Goal: Transaction & Acquisition: Purchase product/service

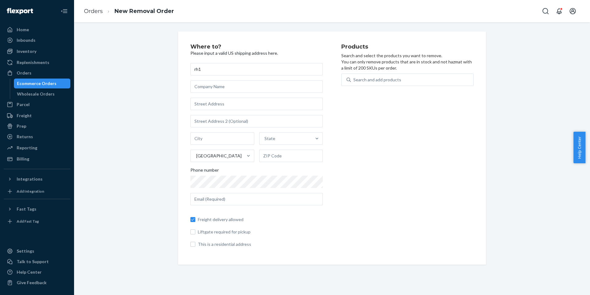
type input "rh1"
click at [36, 30] on div "Home" at bounding box center [36, 29] width 65 height 9
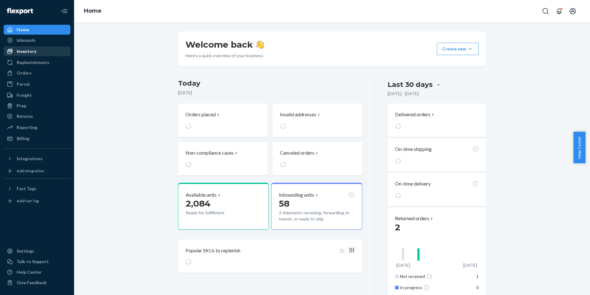
click at [24, 53] on div "Inventory" at bounding box center [27, 51] width 20 height 6
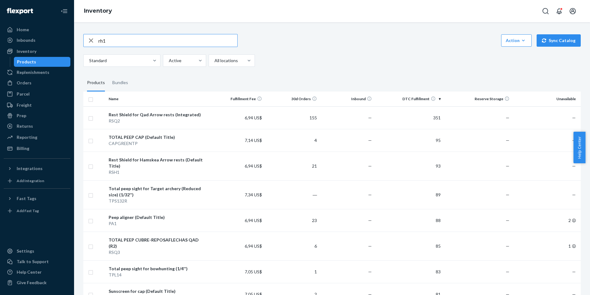
type input "rh1"
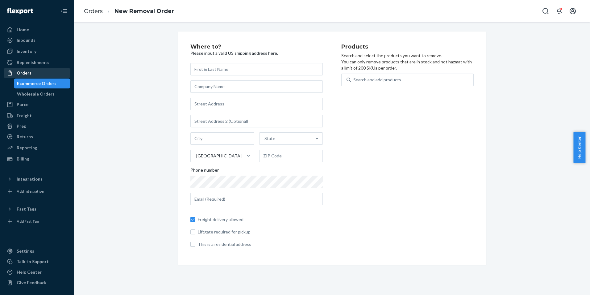
click at [39, 74] on div "Orders" at bounding box center [36, 73] width 65 height 9
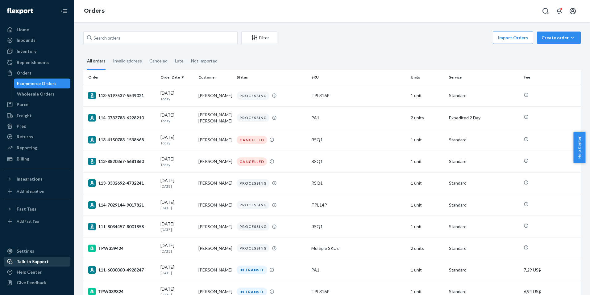
click at [43, 264] on div "Talk to Support" at bounding box center [33, 261] width 32 height 6
click at [31, 29] on div "Home" at bounding box center [36, 29] width 65 height 9
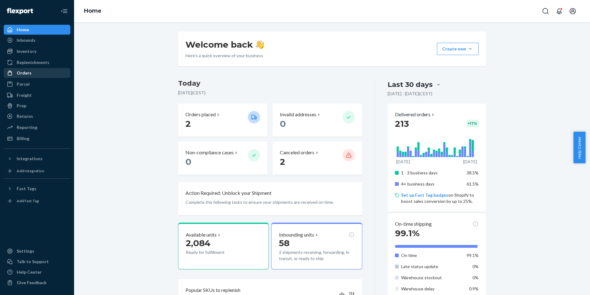
click at [40, 71] on div "Orders" at bounding box center [36, 73] width 65 height 9
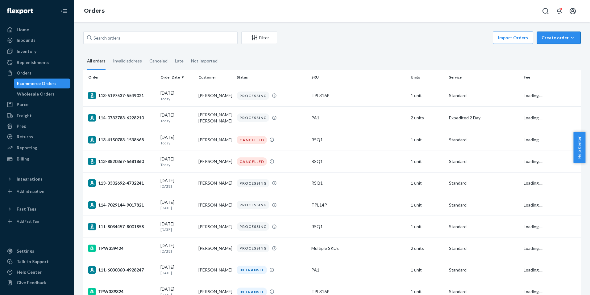
click at [549, 39] on div "Create order" at bounding box center [559, 38] width 35 height 6
click at [554, 50] on span "Ecommerce order" at bounding box center [563, 52] width 38 height 4
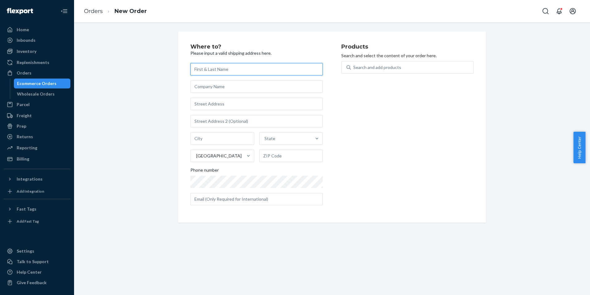
click at [215, 71] on input "text" at bounding box center [257, 69] width 132 height 12
type input "PROSHIPPER"
click at [218, 104] on input "text" at bounding box center [257, 104] width 132 height 12
type input "410 Finley Ave"
type input "Ajax"
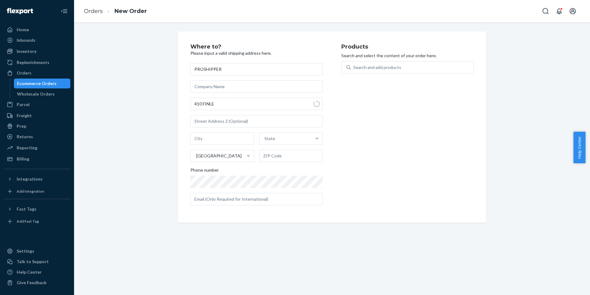
type input "L1S 2E3"
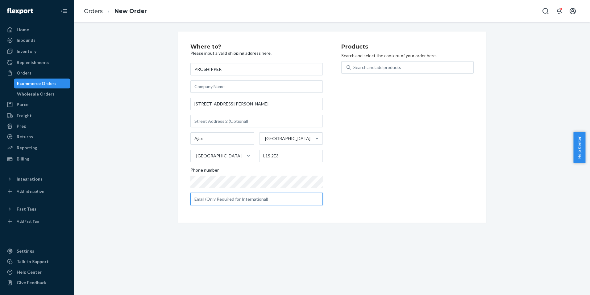
drag, startPoint x: 234, startPoint y: 203, endPoint x: 236, endPoint y: 199, distance: 4.4
click at [234, 202] on input "text" at bounding box center [257, 199] width 132 height 12
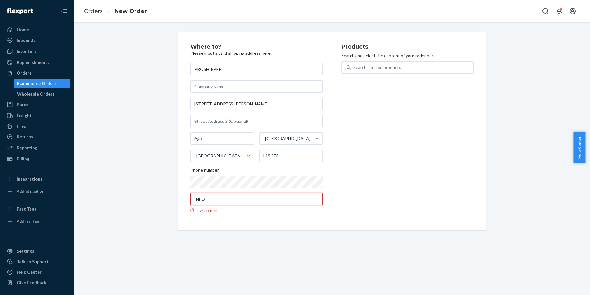
type input "info@totalpeep.com"
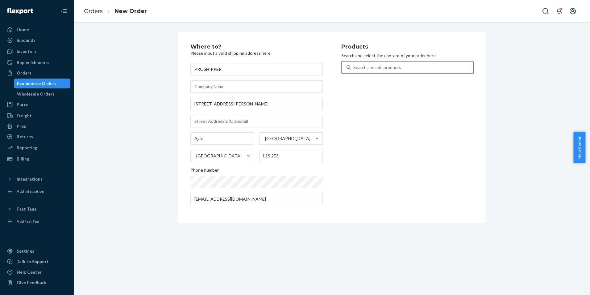
click at [377, 65] on div "Search and add products" at bounding box center [378, 67] width 48 height 6
click at [354, 65] on input "Search and add products" at bounding box center [354, 67] width 1 height 6
click at [378, 64] on div "Search and add products" at bounding box center [378, 67] width 48 height 6
click at [354, 64] on input "Search and add products" at bounding box center [354, 67] width 1 height 6
type input "RSQ2"
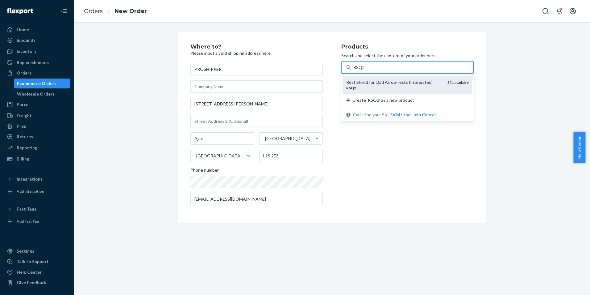
click at [386, 83] on div "Rest Shield for Qad Arrow rests (Integrated)" at bounding box center [395, 82] width 96 height 6
click at [365, 70] on input "RSQ2" at bounding box center [360, 67] width 12 height 6
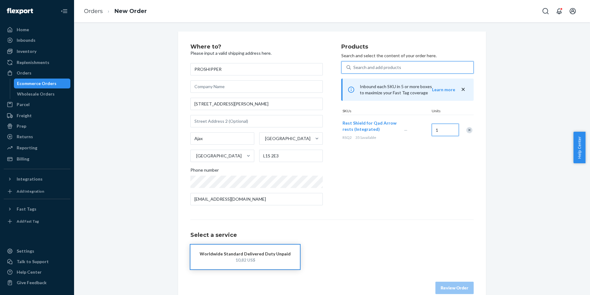
click at [447, 133] on input "1" at bounding box center [445, 130] width 27 height 12
type input "351"
click at [373, 66] on div "Search and add products" at bounding box center [378, 67] width 48 height 6
click at [354, 66] on input "0 results available. Use Up and Down to choose options, press Enter to select t…" at bounding box center [354, 67] width 1 height 6
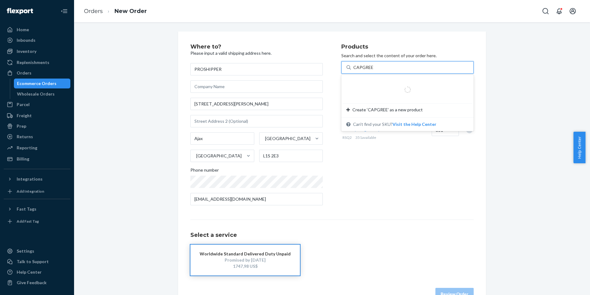
type input "CAPGREEN"
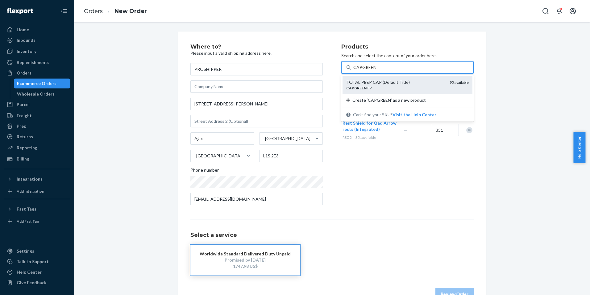
click at [377, 84] on div "TOTAL PEEP CAP (Default Title)" at bounding box center [396, 82] width 99 height 6
click at [377, 70] on input "CAPGREEN" at bounding box center [365, 67] width 23 height 6
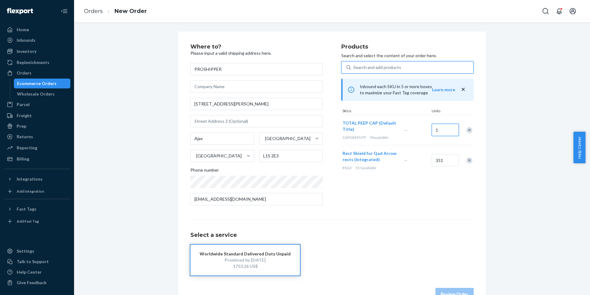
click at [440, 125] on input "1" at bounding box center [445, 130] width 27 height 12
type input "48"
click at [448, 163] on input "351" at bounding box center [445, 160] width 27 height 12
type input "173"
click at [383, 67] on div "Search and add products" at bounding box center [378, 67] width 48 height 6
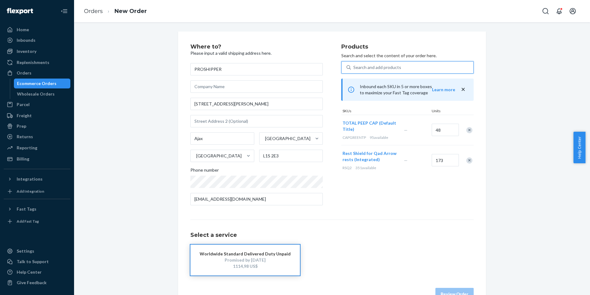
click at [354, 67] on input "0 results available. Use Up and Down to choose options, press Enter to select t…" at bounding box center [354, 67] width 1 height 6
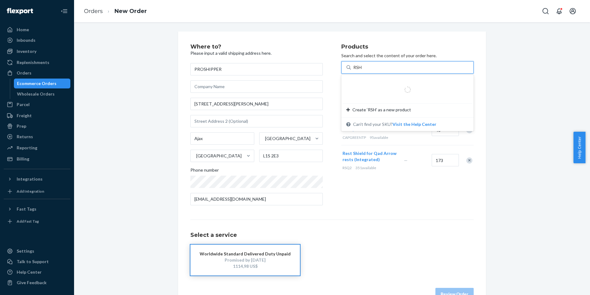
type input "RSH1"
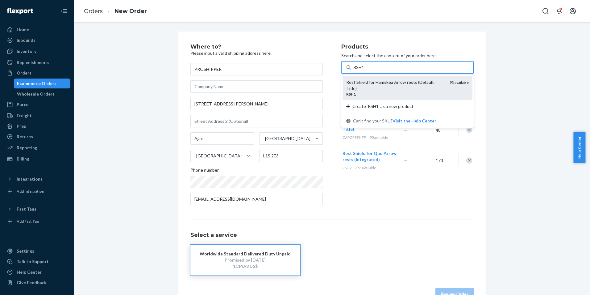
click at [374, 91] on div "RSH1" at bounding box center [396, 93] width 99 height 5
click at [365, 70] on input "RSH1" at bounding box center [359, 67] width 11 height 6
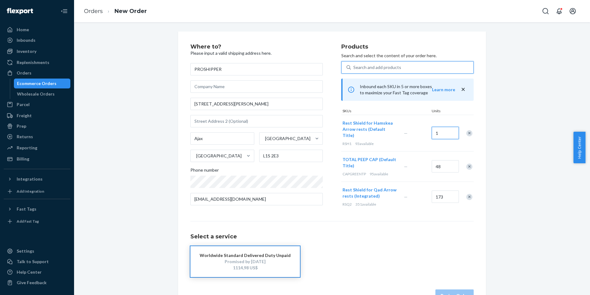
click at [444, 132] on input "1" at bounding box center [445, 133] width 27 height 12
type input "47"
click at [365, 70] on div "Search and add products" at bounding box center [412, 67] width 123 height 11
click at [354, 70] on input "0 results available. Use Up and Down to choose options, press Enter to select t…" at bounding box center [354, 67] width 1 height 6
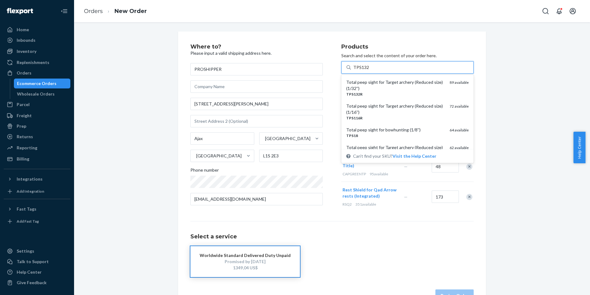
type input "TPS132R"
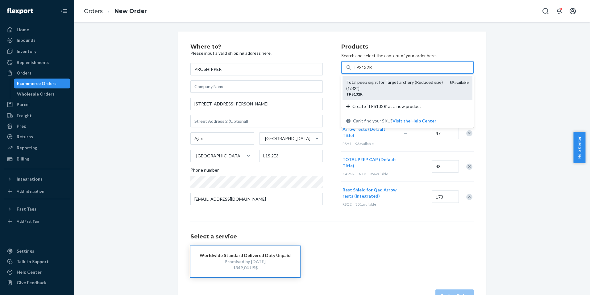
click at [377, 93] on div "TPS132R" at bounding box center [396, 93] width 99 height 5
click at [372, 70] on input "TPS132R" at bounding box center [363, 67] width 19 height 6
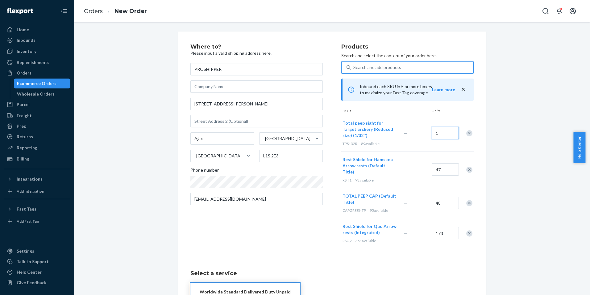
click at [454, 135] on input "1" at bounding box center [445, 133] width 27 height 12
type input "45"
click at [369, 65] on div "Search and add products" at bounding box center [378, 67] width 48 height 6
click at [354, 65] on input "0 results available. Use Up and Down to choose options, press Enter to select t…" at bounding box center [354, 67] width 1 height 6
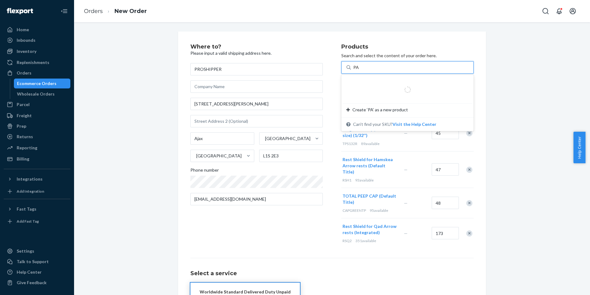
type input "PA1"
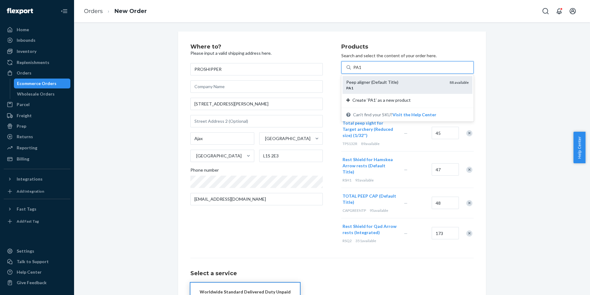
click at [372, 86] on div "PA1" at bounding box center [396, 87] width 99 height 5
click at [362, 70] on input "PA1" at bounding box center [358, 67] width 8 height 6
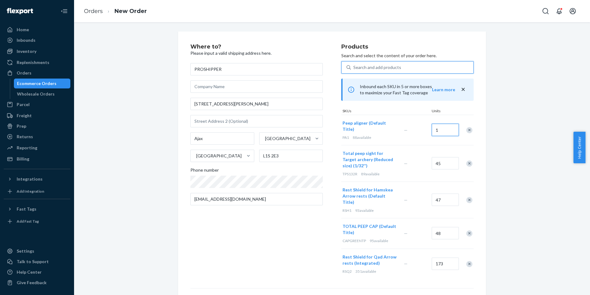
click at [447, 130] on input "1" at bounding box center [445, 130] width 27 height 12
type input "46"
click at [386, 67] on div "Search and add products" at bounding box center [378, 67] width 48 height 6
click at [354, 67] on input "0 results available. Use Up and Down to choose options, press Enter to select t…" at bounding box center [354, 67] width 1 height 6
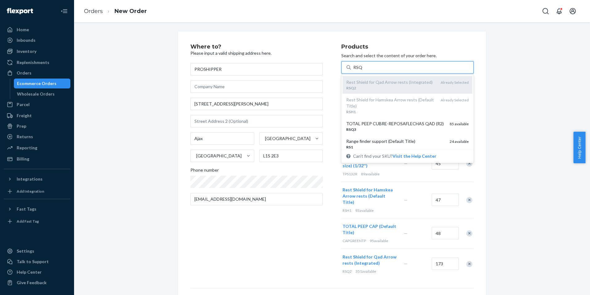
type input "RSQ3"
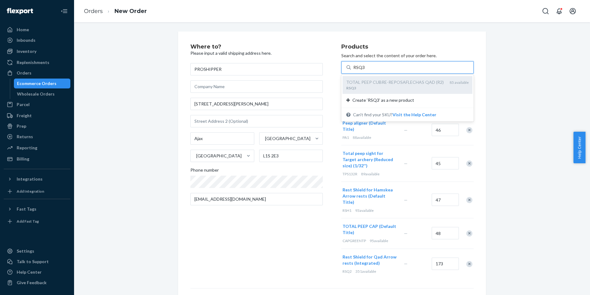
click at [398, 86] on div "RSQ3" at bounding box center [396, 87] width 99 height 5
click at [365, 70] on input "RSQ3" at bounding box center [360, 67] width 12 height 6
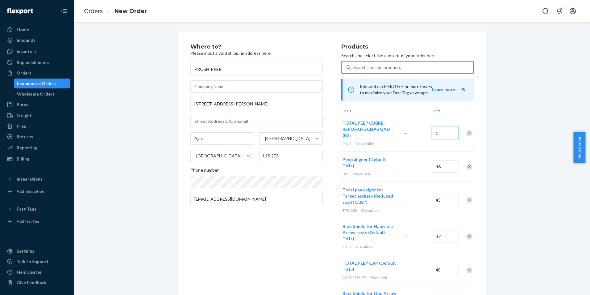
click at [448, 133] on input "1" at bounding box center [445, 133] width 27 height 12
type input "43"
click at [369, 73] on div "Search and add products" at bounding box center [408, 67] width 132 height 12
click at [354, 70] on input "0 results available. Use Up and Down to choose options, press Enter to select t…" at bounding box center [354, 67] width 1 height 6
type input "R"
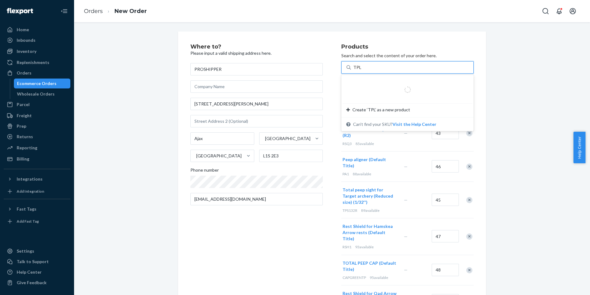
type input "TPL14"
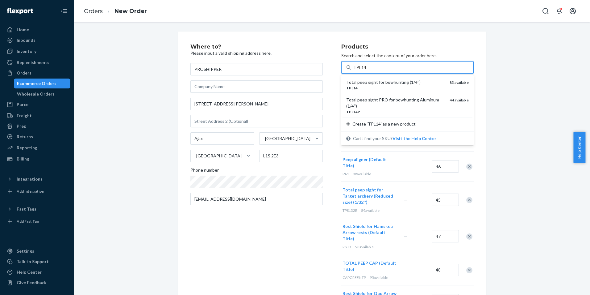
click at [385, 84] on div "Total peep sight for bowhunting (1/4'')" at bounding box center [396, 82] width 99 height 6
click at [367, 70] on input "TPL14" at bounding box center [360, 67] width 13 height 6
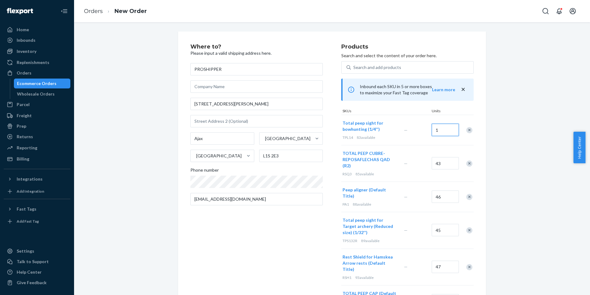
click at [446, 130] on input "1" at bounding box center [445, 130] width 27 height 12
type input "42"
click at [385, 73] on div "Search and add products" at bounding box center [412, 67] width 123 height 11
click at [354, 70] on input "Search and add products" at bounding box center [354, 67] width 1 height 6
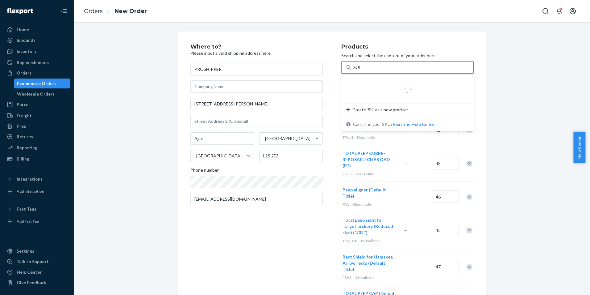
type input "SUN1"
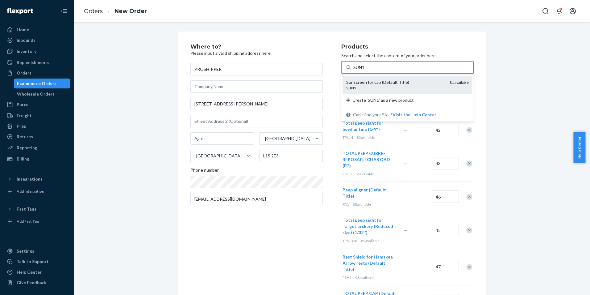
click at [391, 83] on div "Sunscreen for cap (Default Title)" at bounding box center [396, 82] width 99 height 6
click at [365, 70] on input "SUN1" at bounding box center [360, 67] width 12 height 6
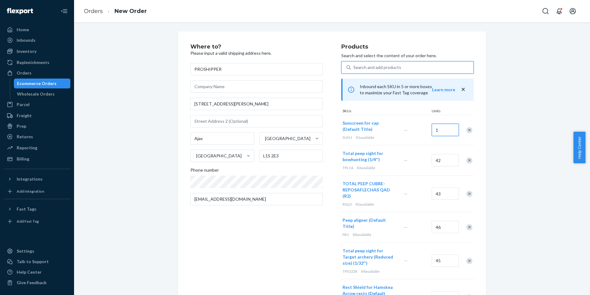
click at [445, 132] on input "1" at bounding box center [445, 130] width 27 height 12
type input "41"
click at [363, 67] on div "Search and add products" at bounding box center [378, 67] width 48 height 6
click at [354, 67] on input "0 results available. Use Up and Down to choose options, press Enter to select t…" at bounding box center [354, 67] width 1 height 6
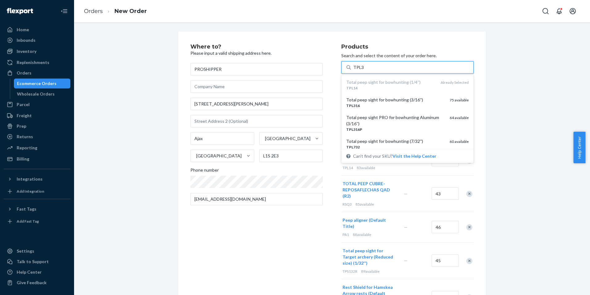
type input "TPL316"
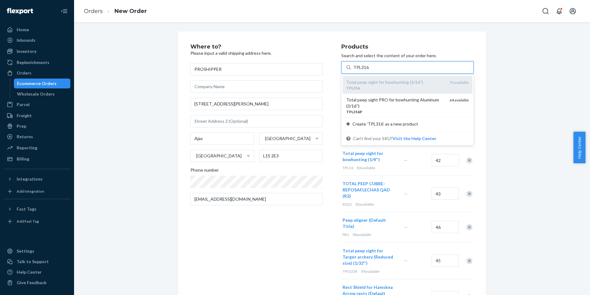
click at [382, 88] on div "TPL316" at bounding box center [396, 87] width 99 height 5
click at [369, 70] on input "TPL316" at bounding box center [361, 67] width 15 height 6
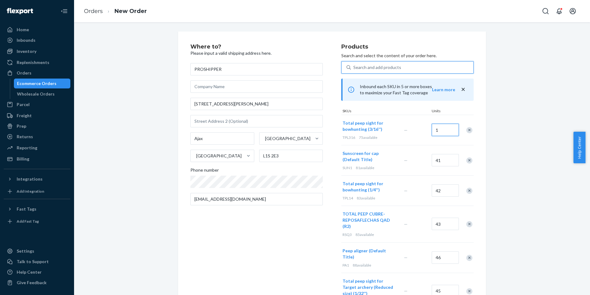
click at [449, 131] on input "1" at bounding box center [445, 130] width 27 height 12
type input "38"
click at [386, 64] on div "Search and add products" at bounding box center [378, 67] width 48 height 6
click at [354, 64] on input "Search and add products" at bounding box center [354, 67] width 1 height 6
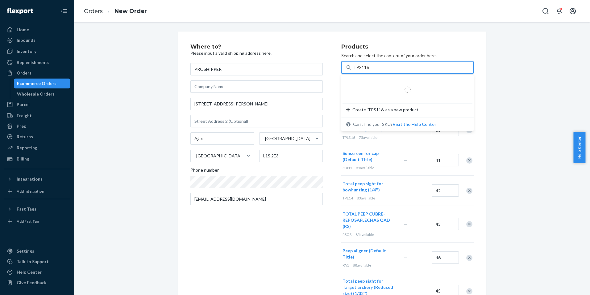
type input "TPS116R"
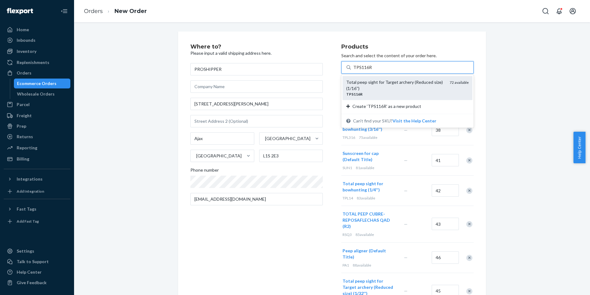
click at [384, 84] on div "Total peep sight for Target archery (Reduced size) (1/16'')" at bounding box center [396, 85] width 99 height 12
click at [372, 70] on input "TPS116R" at bounding box center [363, 67] width 19 height 6
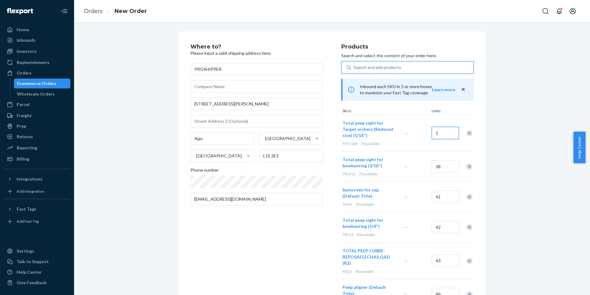
click at [452, 133] on input "1" at bounding box center [445, 133] width 27 height 12
type input "36"
click at [371, 69] on div "Search and add products" at bounding box center [378, 67] width 48 height 6
click at [354, 69] on input "0 results available. Use Up and Down to choose options, press Enter to select t…" at bounding box center [354, 67] width 1 height 6
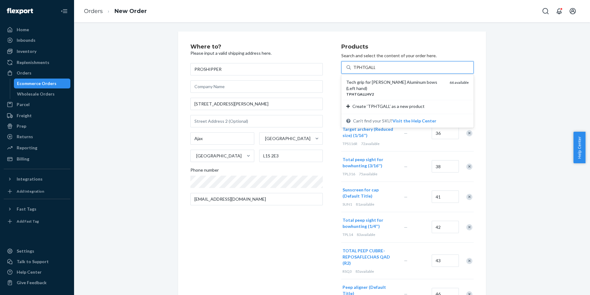
type input "TPHTGALLHV"
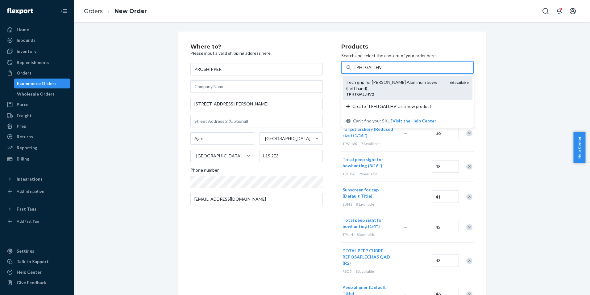
click at [376, 85] on div "Tech grip for Hoyt Aluminum bows (Left hand)" at bounding box center [396, 85] width 99 height 12
click at [376, 70] on input "TPHTGALLHV" at bounding box center [368, 67] width 28 height 6
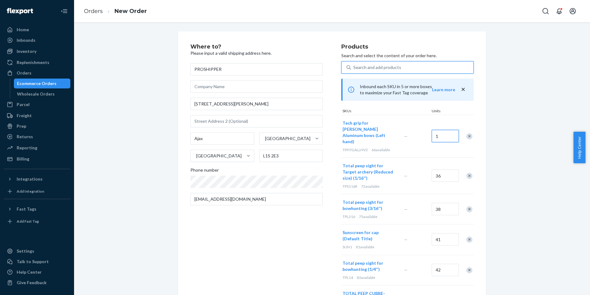
click at [446, 130] on input "1" at bounding box center [445, 136] width 27 height 12
type input "33"
click at [411, 69] on div "Search and add products" at bounding box center [412, 67] width 123 height 11
click at [354, 69] on input "0 results available. Use Up and Down to choose options, press Enter to select t…" at bounding box center [354, 67] width 1 height 6
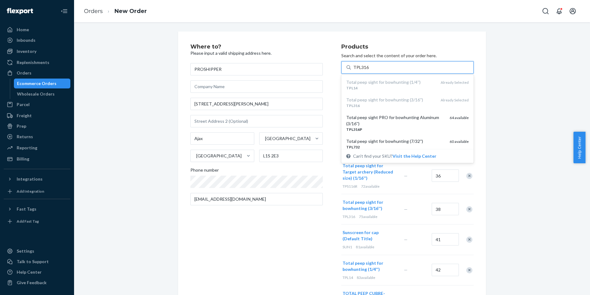
type input "TPL316P"
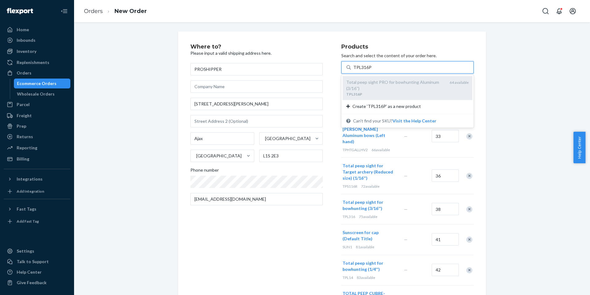
click at [398, 85] on div "Total peep sight PRO for bowhunting Aluminum (3/16'')" at bounding box center [396, 85] width 99 height 12
click at [372, 70] on input "TPL316P" at bounding box center [363, 67] width 18 height 6
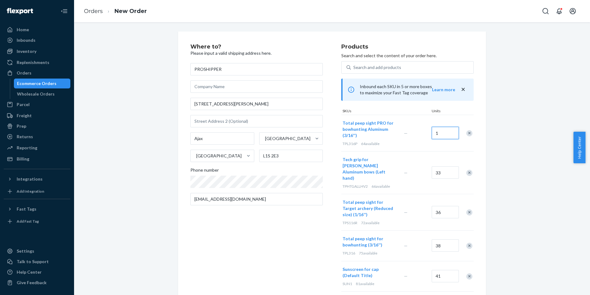
click at [444, 131] on input "1" at bounding box center [445, 133] width 27 height 12
type input "33"
click at [405, 64] on div "Search and add products" at bounding box center [412, 67] width 123 height 11
click at [354, 64] on input "0 results available. Use Up and Down to choose options, press Enter to select t…" at bounding box center [354, 67] width 1 height 6
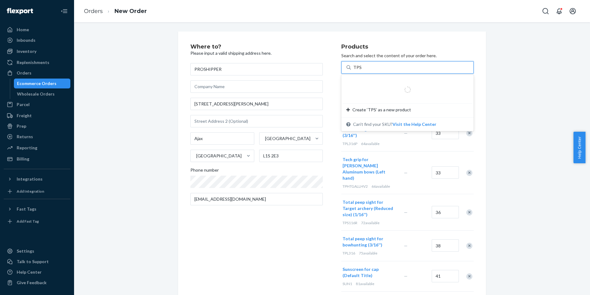
type input "TPS18"
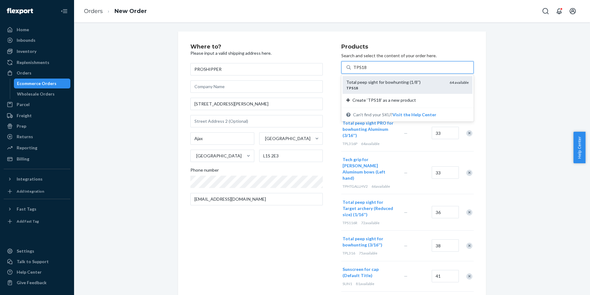
click at [386, 84] on div "Total peep sight for bowhunting (1/8'')" at bounding box center [396, 82] width 99 height 6
click at [367, 70] on input "TPS18" at bounding box center [360, 67] width 13 height 6
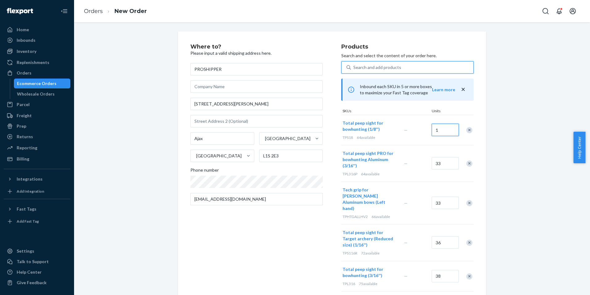
click at [450, 128] on input "1" at bounding box center [445, 130] width 27 height 12
type input "32"
click at [397, 66] on div "Search and add products" at bounding box center [378, 67] width 48 height 6
click at [354, 66] on input "Search and add products" at bounding box center [354, 67] width 1 height 6
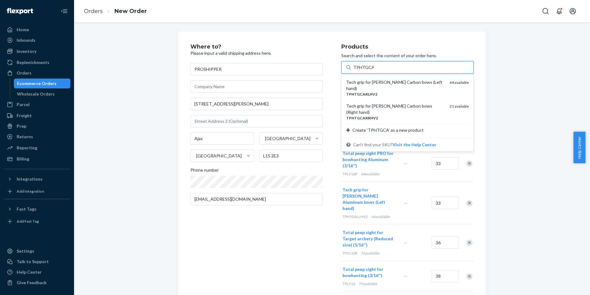
type input "TPHTGCAR"
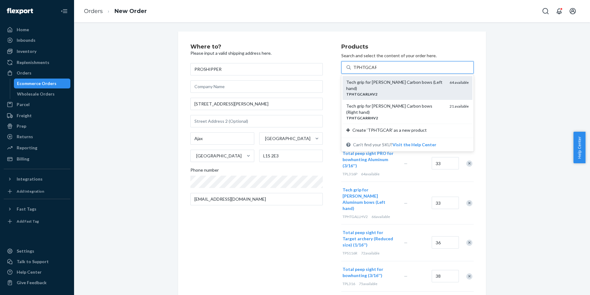
click at [404, 84] on div "Tech grip for Hoyt Carbon bows (Left hand)" at bounding box center [396, 85] width 99 height 12
click at [377, 70] on input "TPHTGCAR" at bounding box center [365, 67] width 23 height 6
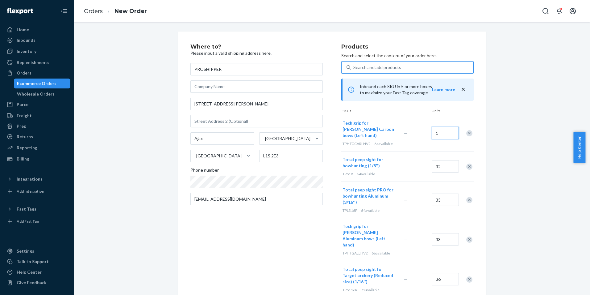
click at [451, 132] on input "1" at bounding box center [445, 133] width 27 height 12
type input "32"
click at [391, 65] on div "Search and add products" at bounding box center [378, 67] width 48 height 6
click at [354, 65] on input "Search and add products" at bounding box center [354, 67] width 1 height 6
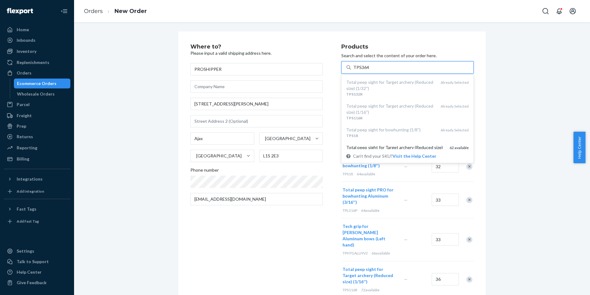
type input "TPS364R"
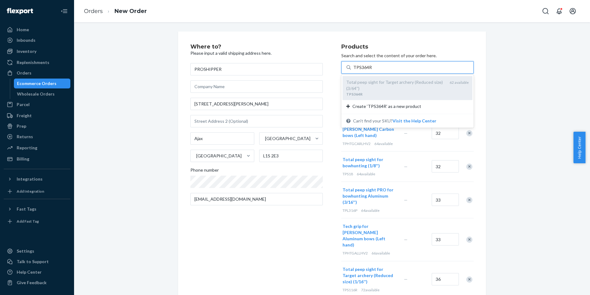
click at [391, 82] on div "Total peep sight for Target archery (Reduced size) (3/64'')" at bounding box center [396, 85] width 99 height 12
click at [372, 70] on input "TPS364R" at bounding box center [363, 67] width 19 height 6
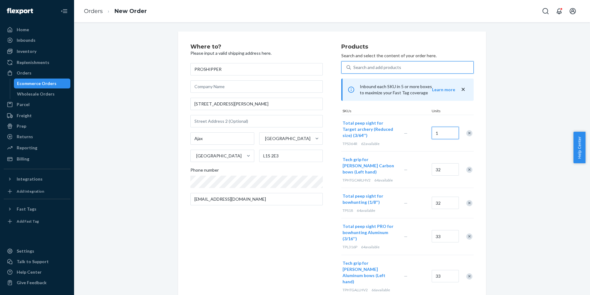
click at [446, 132] on input "1" at bounding box center [445, 133] width 27 height 12
type input "31"
click at [373, 65] on div "Search and add products" at bounding box center [378, 67] width 48 height 6
click at [354, 65] on input "Search and add products" at bounding box center [354, 67] width 1 height 6
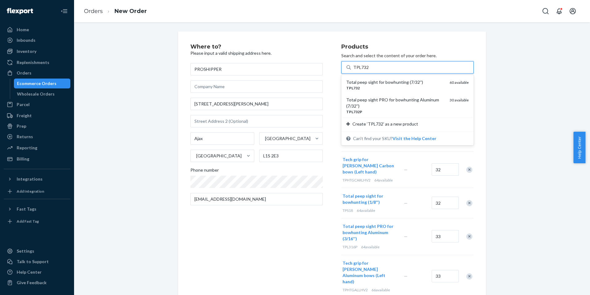
type input "TPL732"
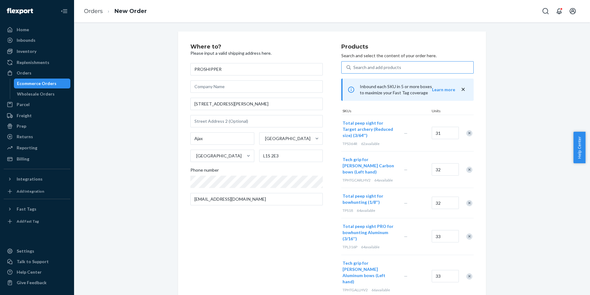
click at [386, 69] on div "Search and add products" at bounding box center [378, 67] width 48 height 6
click at [354, 69] on input "Search and add products" at bounding box center [354, 67] width 1 height 6
click at [379, 67] on div "Search and add products" at bounding box center [378, 67] width 48 height 6
click at [354, 67] on input "0 results available. Use Up and Down to choose options, press Enter to select t…" at bounding box center [354, 67] width 1 height 6
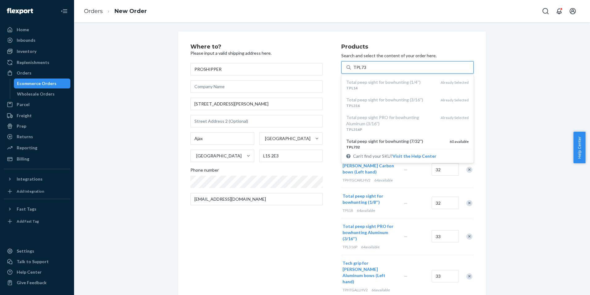
type input "TPL732"
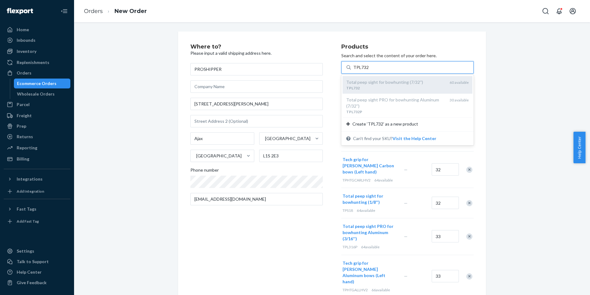
click at [392, 84] on div "Total peep sight for bowhunting (7/32'')" at bounding box center [396, 82] width 99 height 6
click at [369, 70] on input "TPL732" at bounding box center [361, 67] width 15 height 6
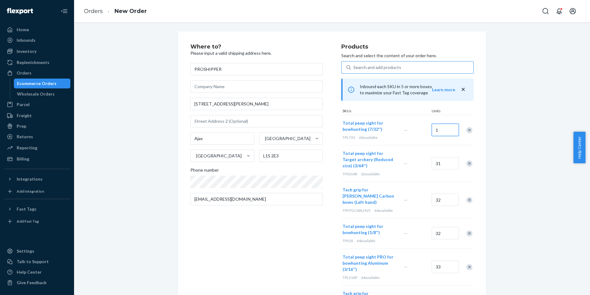
click at [447, 129] on input "1" at bounding box center [445, 130] width 27 height 12
type input "30"
click at [397, 62] on div "Search and add products" at bounding box center [412, 67] width 123 height 11
click at [354, 64] on input "Search and add products" at bounding box center [354, 67] width 1 height 6
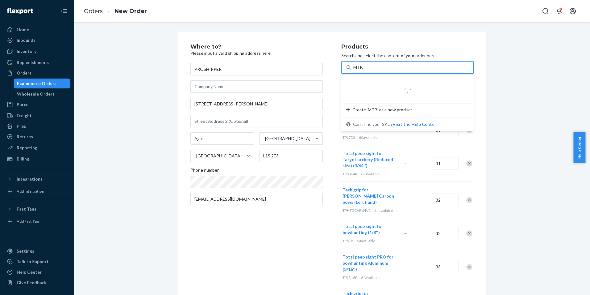
type input "MTB1"
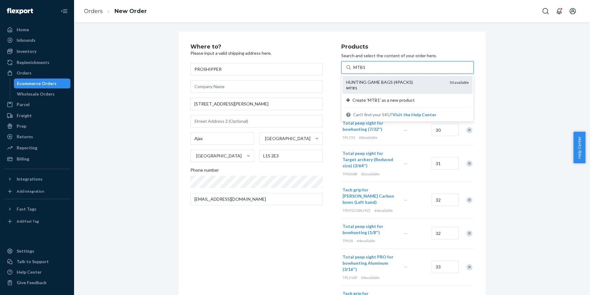
click at [385, 79] on div "HUNTING GAME BAGS (4PACKS)" at bounding box center [396, 82] width 99 height 6
click at [366, 70] on input "MTB1" at bounding box center [360, 67] width 12 height 6
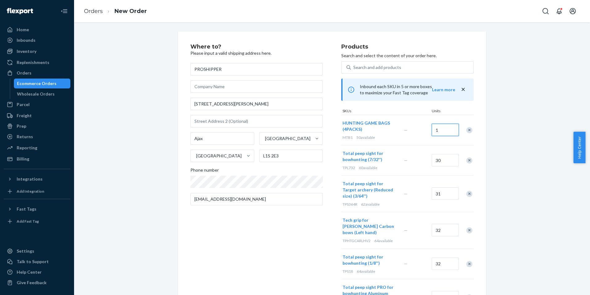
click at [443, 132] on input "1" at bounding box center [445, 130] width 27 height 12
type input "25"
click at [367, 68] on div "Search and add products" at bounding box center [378, 67] width 48 height 6
click at [354, 68] on input "Search and add products" at bounding box center [354, 67] width 1 height 6
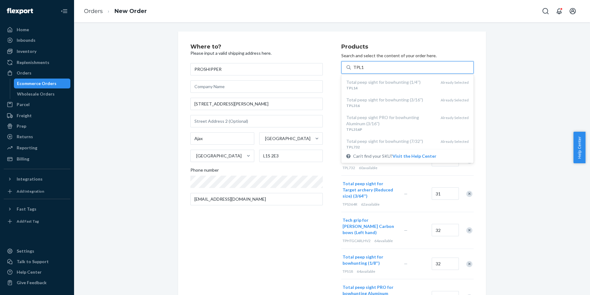
type input "TPL14P"
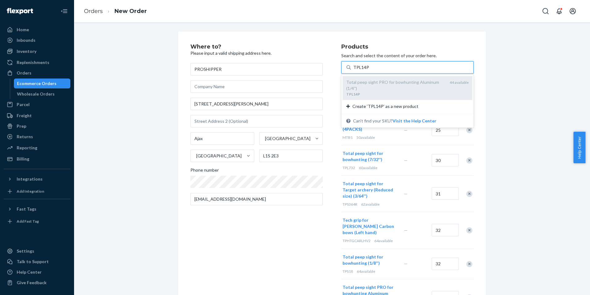
click at [385, 83] on div "Total peep sight PRO for bowhunting Aluminum (1/4'')" at bounding box center [396, 85] width 99 height 12
click at [369, 70] on input "TPL14P" at bounding box center [362, 67] width 16 height 6
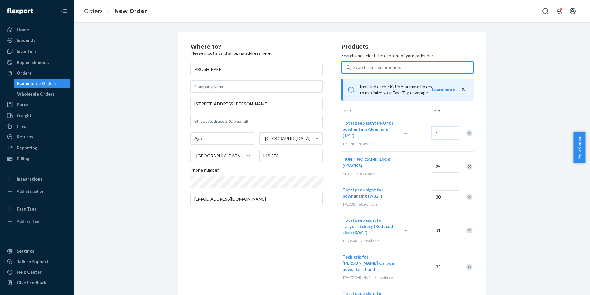
click at [439, 130] on input "1" at bounding box center [445, 133] width 27 height 12
type input "23"
click at [361, 70] on div "Search and add products" at bounding box center [378, 67] width 48 height 6
click at [354, 70] on input "0 results available. Use Up and Down to choose options, press Enter to select t…" at bounding box center [354, 67] width 1 height 6
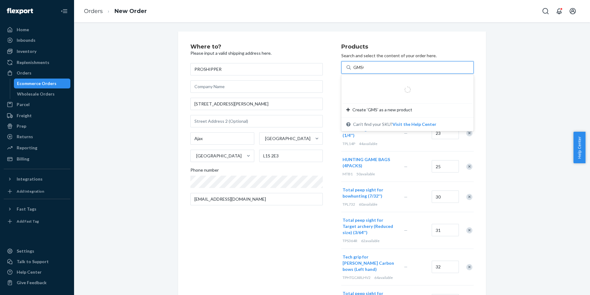
type input "GMS04"
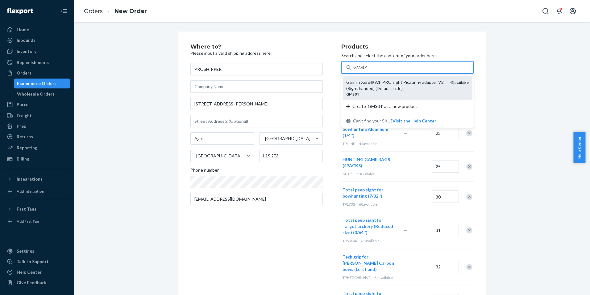
click at [381, 92] on div "GMS04" at bounding box center [396, 93] width 99 height 5
click at [369, 70] on input "GMS04" at bounding box center [361, 67] width 15 height 6
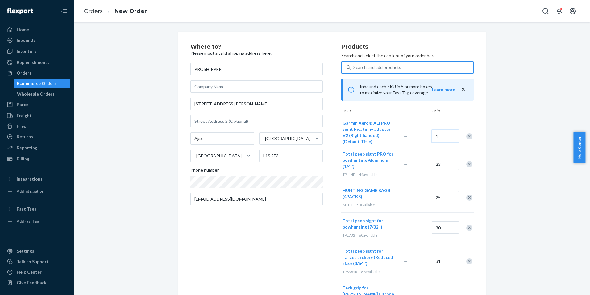
click at [443, 134] on input "1" at bounding box center [445, 136] width 27 height 12
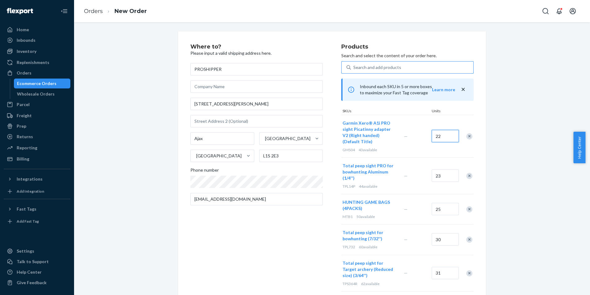
type input "22"
click at [384, 70] on div "Search and add products" at bounding box center [412, 67] width 123 height 11
click at [354, 70] on input "0 results available. Use Up and Down to choose options, press Enter to select t…" at bounding box center [354, 67] width 1 height 6
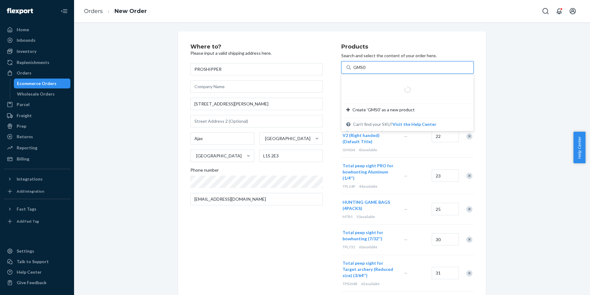
type input "GMS03"
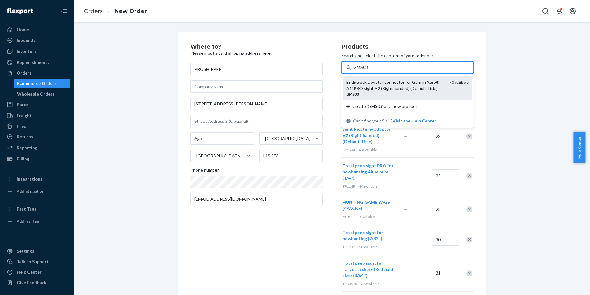
click at [386, 79] on div "Bridgelock Dovetail connector for Garmin Xero® A1i PRO sight V2 (Right handed) …" at bounding box center [396, 85] width 99 height 12
click at [369, 70] on input "GMS03" at bounding box center [361, 67] width 15 height 6
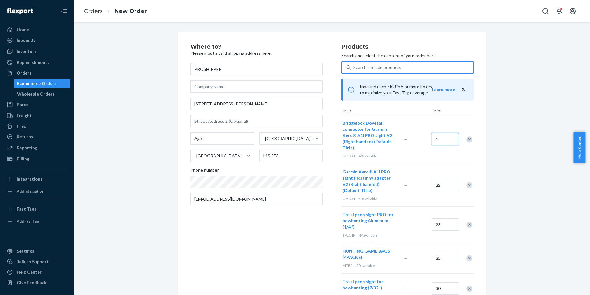
click at [442, 140] on input "1" at bounding box center [445, 139] width 27 height 12
type input "20"
click at [387, 67] on div "Search and add products" at bounding box center [378, 67] width 48 height 6
click at [354, 67] on input "Search and add products" at bounding box center [354, 67] width 1 height 6
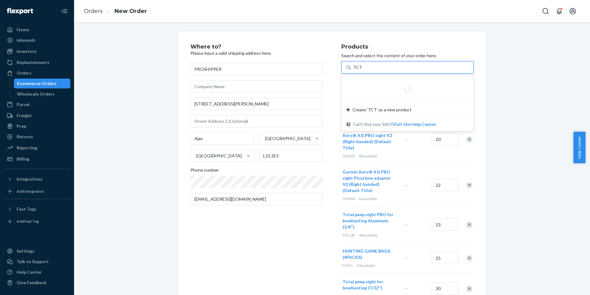
type input "TCTM1"
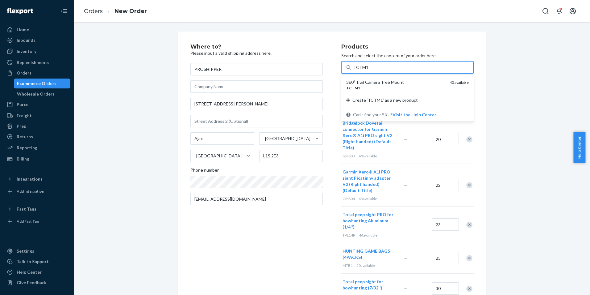
click at [392, 86] on div "TCTM1" at bounding box center [396, 87] width 99 height 5
click at [368, 70] on input "TCTM1" at bounding box center [361, 67] width 15 height 6
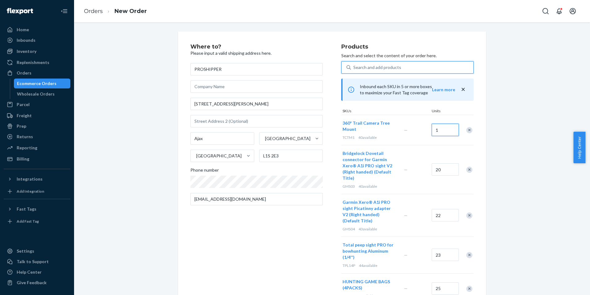
click at [443, 131] on input "1" at bounding box center [445, 130] width 27 height 12
type input "20"
click at [382, 67] on div "Search and add products" at bounding box center [378, 67] width 48 height 6
click at [354, 67] on input "Search and add products" at bounding box center [354, 67] width 1 height 6
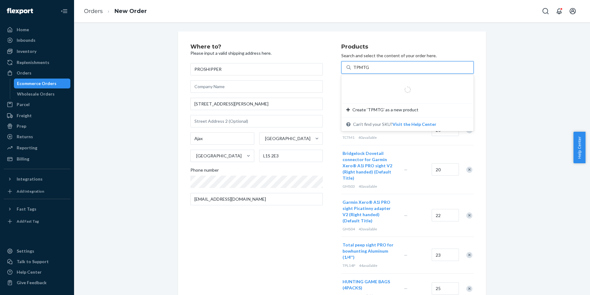
type input "TPMTG0A"
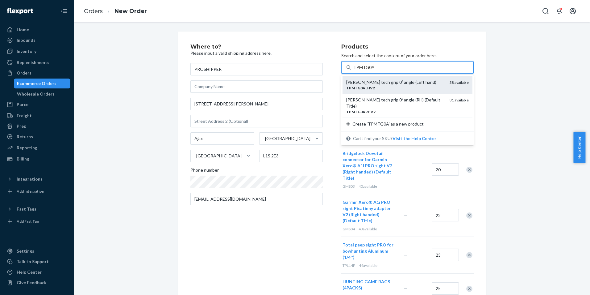
click at [383, 83] on div "Mathews tech grip 0º angle (Left hand)" at bounding box center [396, 82] width 99 height 6
click at [374, 70] on input "TPMTG0A" at bounding box center [364, 67] width 21 height 6
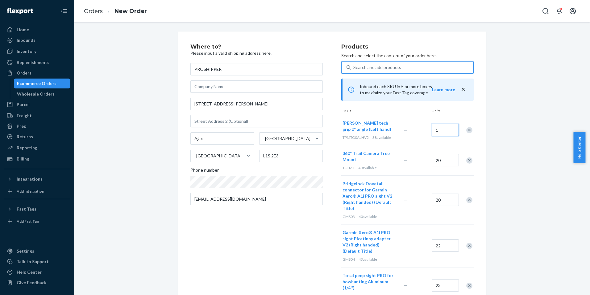
click at [442, 130] on input "1" at bounding box center [445, 130] width 27 height 12
type input "19"
click at [389, 71] on div "Search and add products" at bounding box center [412, 67] width 123 height 11
click at [354, 70] on input "Search and add products" at bounding box center [354, 67] width 1 height 6
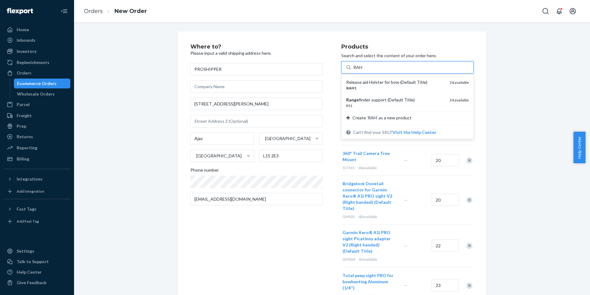
type input "RAH1"
drag, startPoint x: 391, startPoint y: 81, endPoint x: 401, endPoint y: 88, distance: 11.7
click at [391, 81] on div "Release aid Holster for bow (Default Title)" at bounding box center [396, 82] width 99 height 6
click at [366, 70] on input "RAH1" at bounding box center [360, 67] width 12 height 6
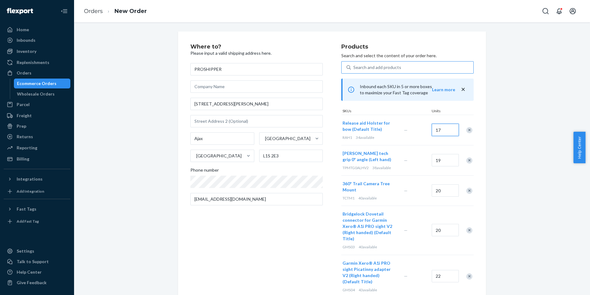
type input "17"
click at [393, 63] on div "Search and add products" at bounding box center [412, 67] width 123 height 11
click at [354, 64] on input "Search and add products" at bounding box center [354, 67] width 1 height 6
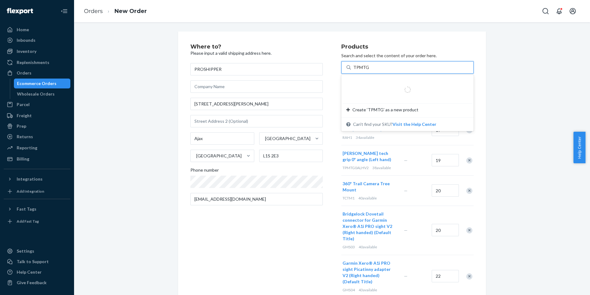
type input "TPMTGR"
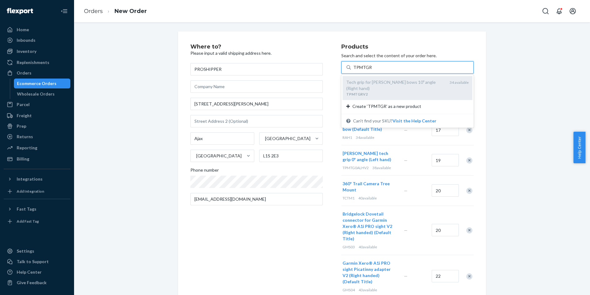
click at [391, 84] on div "Tech grip for Mathews bows 10º angle (Right hand)" at bounding box center [396, 85] width 99 height 12
click at [372, 70] on input "TPMTGR" at bounding box center [363, 67] width 18 height 6
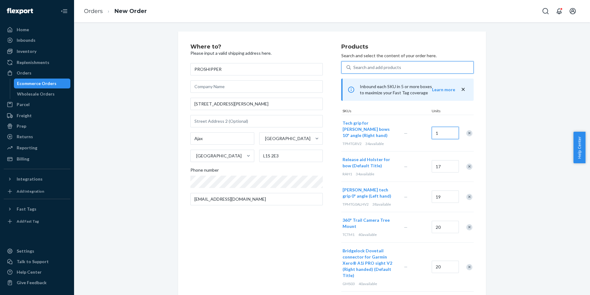
click at [450, 135] on input "1" at bounding box center [445, 133] width 27 height 12
click at [448, 129] on input "1" at bounding box center [445, 133] width 27 height 12
type input "17"
click at [389, 65] on div "Search and add products" at bounding box center [378, 67] width 48 height 6
click at [354, 65] on input "Search and add products" at bounding box center [354, 67] width 1 height 6
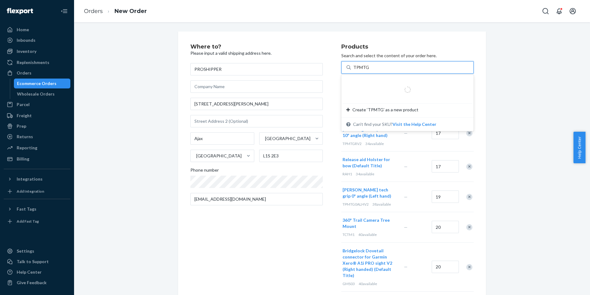
type input "TPMTGL"
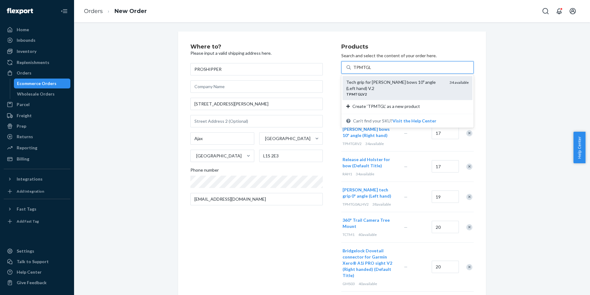
click at [391, 82] on div "Tech grip for Mathews bows 10º angle (Left hand) V.2" at bounding box center [396, 85] width 99 height 12
click at [371, 70] on input "TPMTGL" at bounding box center [363, 67] width 18 height 6
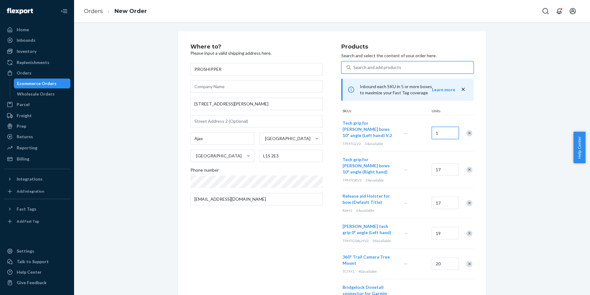
click at [453, 130] on input "1" at bounding box center [445, 133] width 27 height 12
type input "17"
click at [383, 66] on div "Search and add products" at bounding box center [378, 67] width 48 height 6
click at [354, 66] on input "Search and add products" at bounding box center [354, 67] width 1 height 6
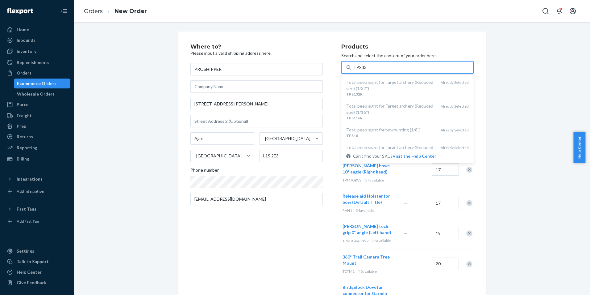
type input "TPS332"
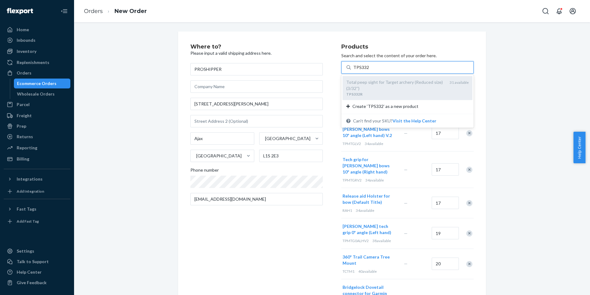
click at [405, 78] on div "Total peep sight for Target archery (Reduced size) (3/32'') TPS332R 31 available" at bounding box center [408, 88] width 130 height 24
click at [369, 70] on input "TPS332" at bounding box center [362, 67] width 16 height 6
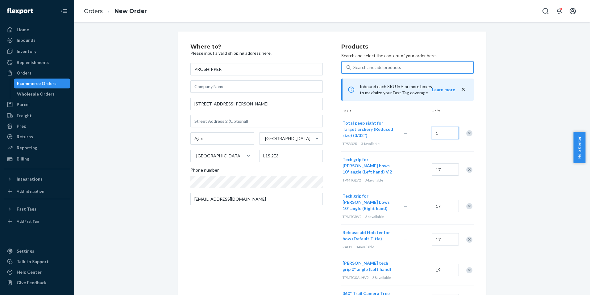
click at [447, 132] on input "1" at bounding box center [445, 133] width 27 height 12
type input "16"
click at [389, 68] on div "Search and add products" at bounding box center [378, 67] width 48 height 6
click at [354, 68] on input "0 results available. Use Up and Down to choose options, press Enter to select t…" at bounding box center [354, 67] width 1 height 6
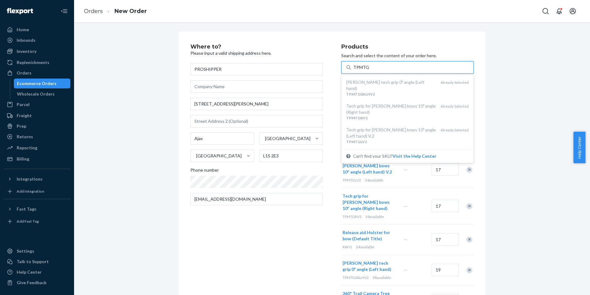
type input "TPMTG0A"
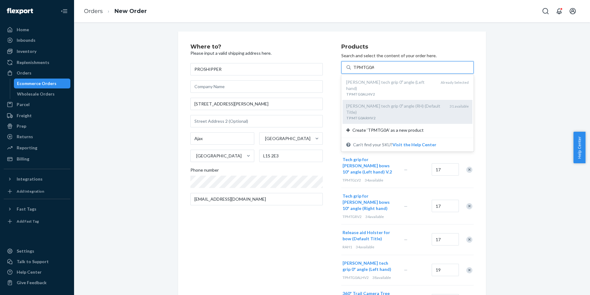
click at [424, 115] on div "TPMTG0ARHV2" at bounding box center [396, 117] width 99 height 5
click at [374, 70] on input "TPMTG0A" at bounding box center [364, 67] width 21 height 6
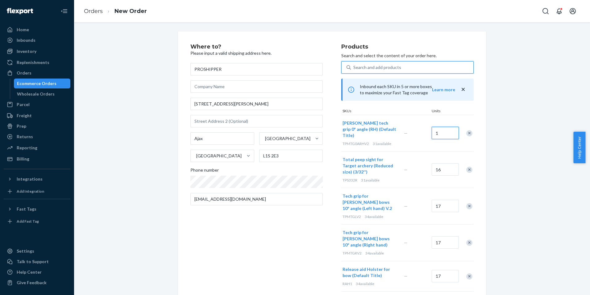
click at [444, 128] on input "1" at bounding box center [445, 133] width 27 height 12
type input "16"
click at [380, 63] on div "Search and add products" at bounding box center [412, 67] width 123 height 11
click at [354, 64] on input "Search and add products" at bounding box center [354, 67] width 1 height 6
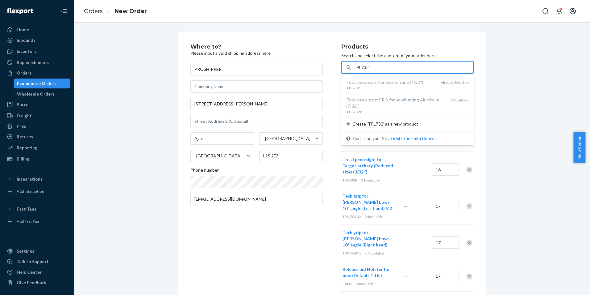
type input "TPL732P"
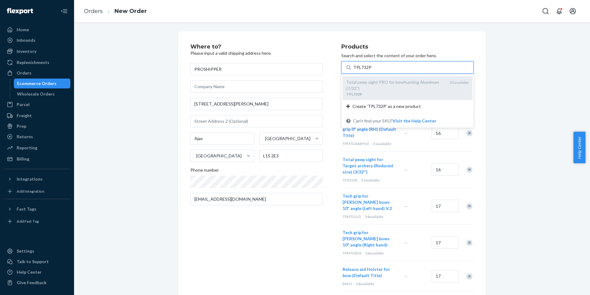
click at [385, 84] on div "Total peep sight PRO for bowhunting Aluminum (7/32'')" at bounding box center [396, 85] width 99 height 12
click at [372, 70] on input "TPL732P" at bounding box center [363, 67] width 18 height 6
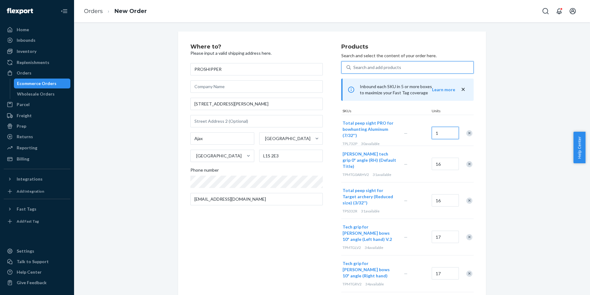
click at [443, 130] on input "1" at bounding box center [445, 133] width 27 height 12
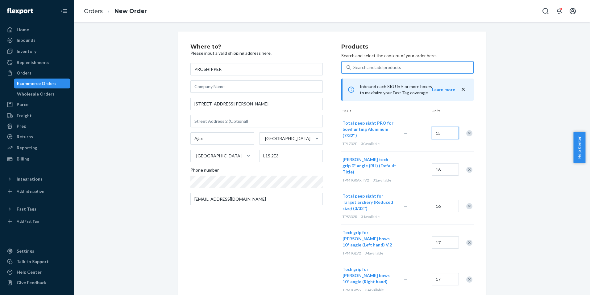
type input "15"
click at [369, 67] on div "Search and add products" at bounding box center [378, 67] width 48 height 6
click at [354, 67] on input "Search and add products" at bounding box center [354, 67] width 1 height 6
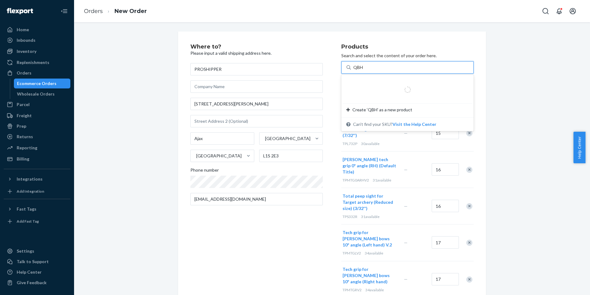
type input "QBH2"
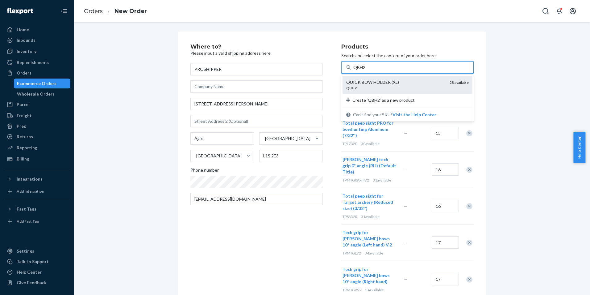
click at [387, 83] on div "QUICK BOW HOLDER (XL)" at bounding box center [396, 82] width 99 height 6
click at [366, 70] on input "QBH2" at bounding box center [360, 67] width 13 height 6
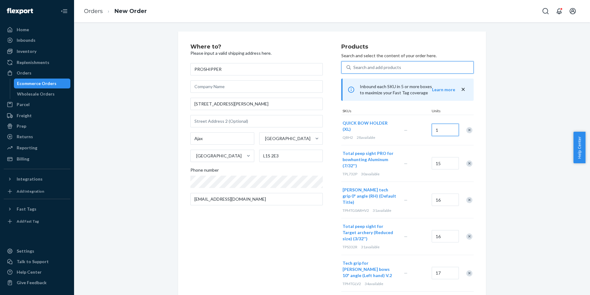
click at [449, 125] on input "1" at bounding box center [445, 130] width 27 height 12
type input "14"
click at [371, 69] on div "Search and add products" at bounding box center [378, 67] width 48 height 6
click at [354, 69] on input "Search and add products" at bounding box center [354, 67] width 1 height 6
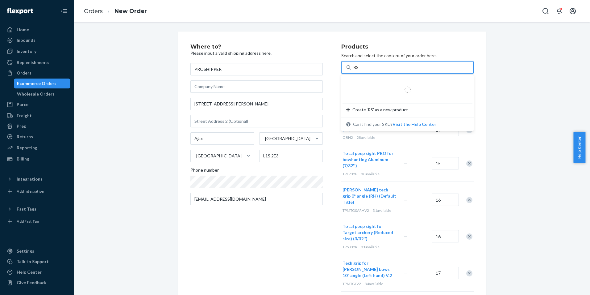
type input "RS1"
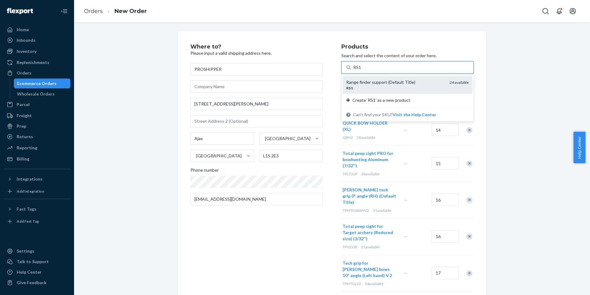
click at [386, 83] on div "Range finder support (Default Title)" at bounding box center [396, 82] width 99 height 6
click at [362, 70] on input "RS1" at bounding box center [358, 67] width 8 height 6
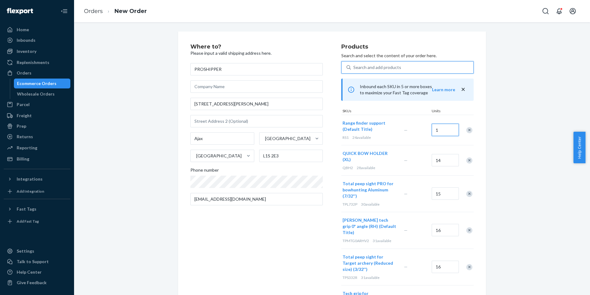
click at [449, 131] on input "1" at bounding box center [445, 130] width 27 height 12
type input "12"
click at [366, 62] on div "Search and add products" at bounding box center [412, 67] width 123 height 11
click at [354, 64] on input "Search and add products" at bounding box center [354, 67] width 1 height 6
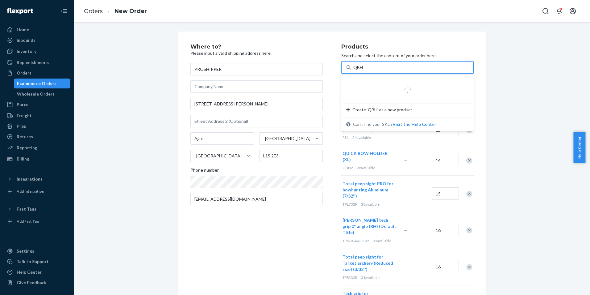
type input "QBH3"
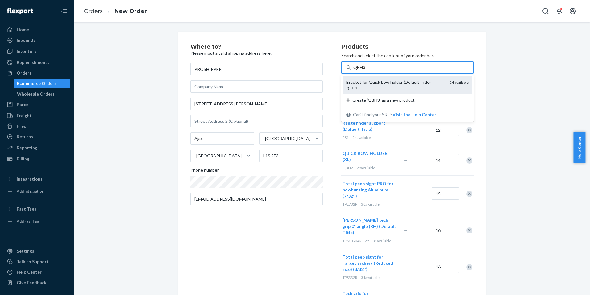
click at [373, 87] on div "QBH3" at bounding box center [396, 87] width 99 height 5
click at [366, 70] on input "QBH3" at bounding box center [360, 67] width 13 height 6
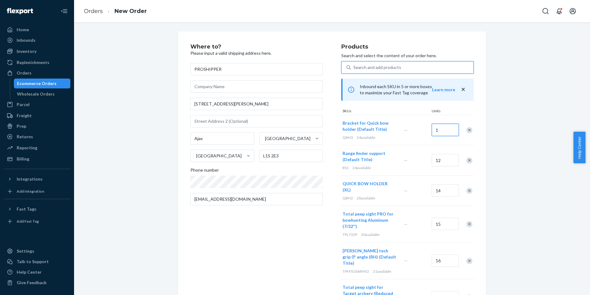
click at [448, 129] on input "1" at bounding box center [445, 130] width 27 height 12
type input "12"
click at [370, 69] on div "Search and add products" at bounding box center [378, 67] width 48 height 6
click at [354, 69] on input "Search and add products" at bounding box center [354, 67] width 1 height 6
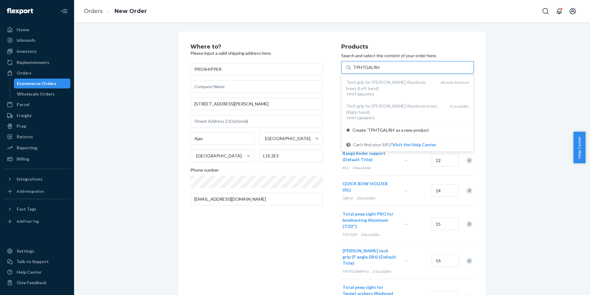
type input "TPHTGALRHV"
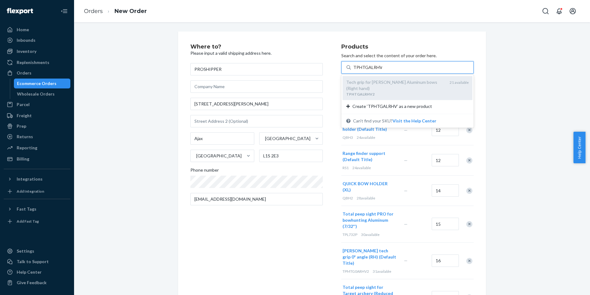
click at [401, 91] on div "TPHTGALRHV2" at bounding box center [396, 93] width 99 height 5
click at [382, 70] on input "TPHTGALRHV" at bounding box center [368, 67] width 29 height 6
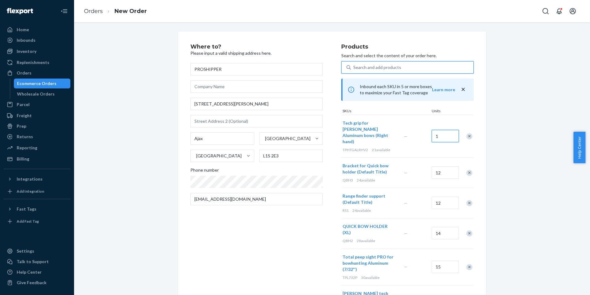
click at [442, 132] on input "1" at bounding box center [445, 136] width 27 height 12
type input "11"
click at [382, 68] on div "Search and add products" at bounding box center [378, 67] width 48 height 6
click at [354, 68] on input "Search and add products" at bounding box center [354, 67] width 1 height 6
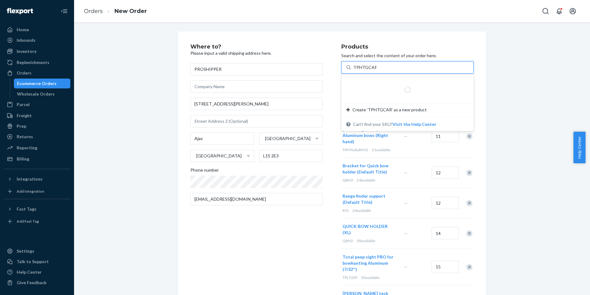
type input "TPHTGCARRH"
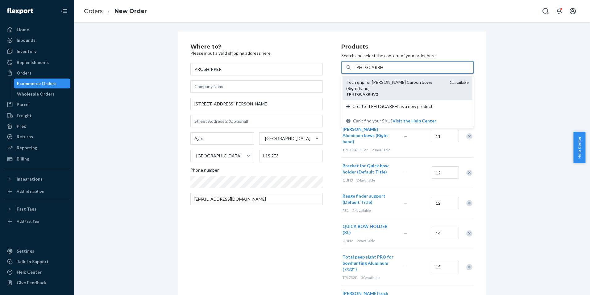
click at [390, 91] on div "TPHTGCARRHV2" at bounding box center [396, 93] width 99 height 5
click at [383, 70] on input "TPHTGCARRH" at bounding box center [368, 67] width 29 height 6
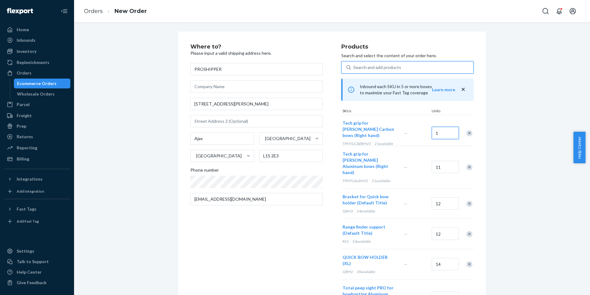
click at [445, 132] on input "1" at bounding box center [445, 133] width 27 height 12
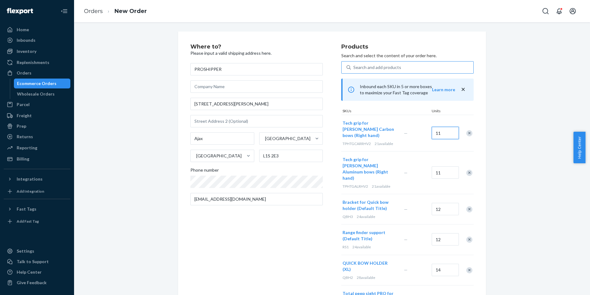
type input "11"
click at [384, 65] on div "Search and add products" at bounding box center [378, 67] width 48 height 6
click at [354, 65] on input "Search and add products" at bounding box center [354, 67] width 1 height 6
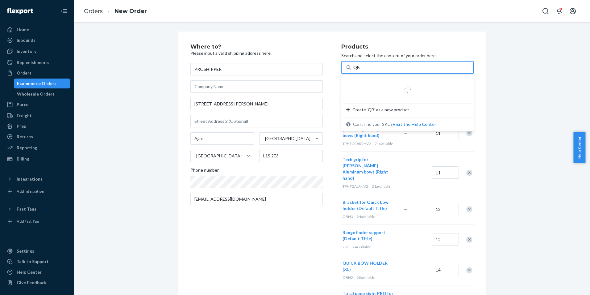
type input "QBH"
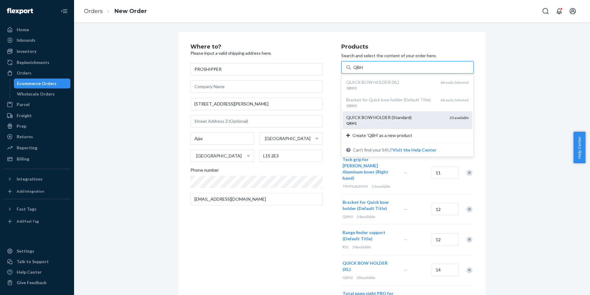
click at [394, 119] on div "QUICK BOW HOLDER (Standard)" at bounding box center [396, 117] width 99 height 6
click at [364, 70] on input "QBH" at bounding box center [359, 67] width 10 height 6
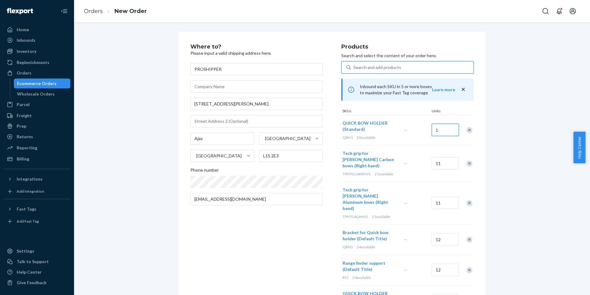
click at [453, 129] on input "1" at bounding box center [445, 130] width 27 height 12
type input "10"
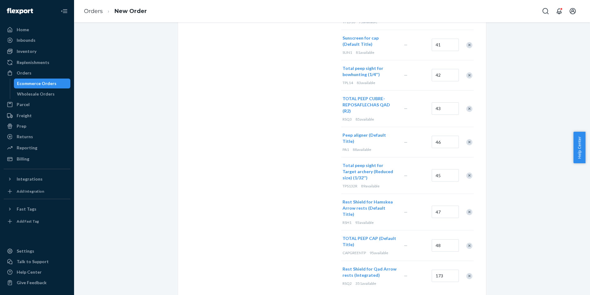
scroll to position [1029, 0]
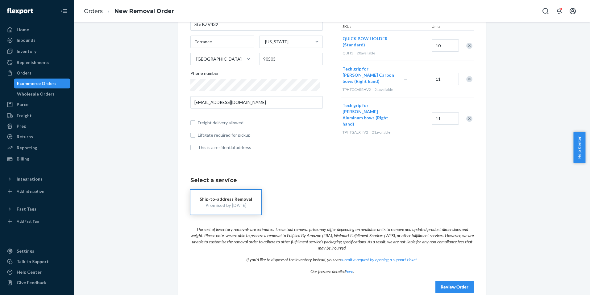
scroll to position [107, 0]
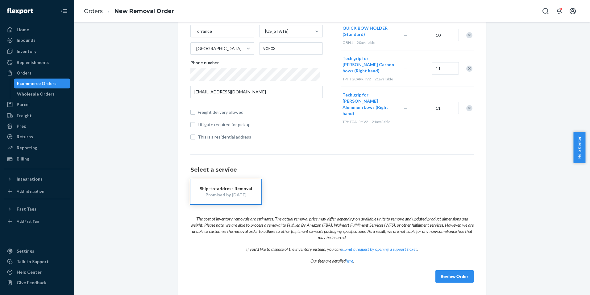
click at [226, 192] on div "Promised by Sep 18, 2025" at bounding box center [226, 194] width 53 height 6
click at [450, 275] on button "Review Order" at bounding box center [455, 276] width 38 height 12
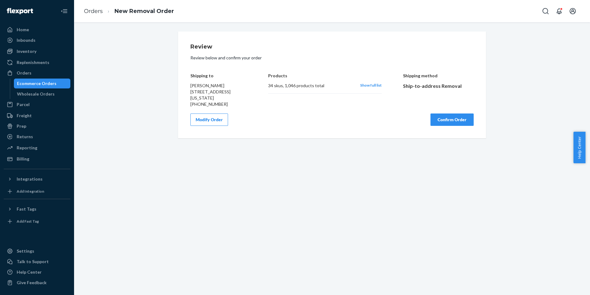
scroll to position [0, 0]
click at [580, 150] on span "Help Center" at bounding box center [580, 148] width 12 height 32
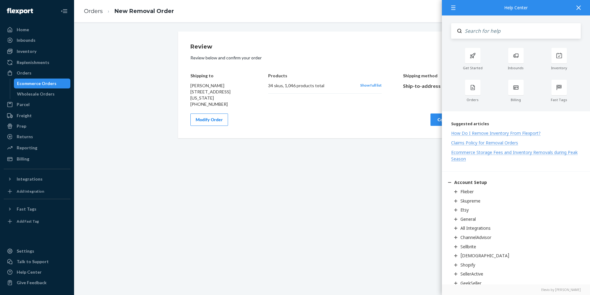
click at [579, 8] on icon at bounding box center [579, 8] width 4 height 4
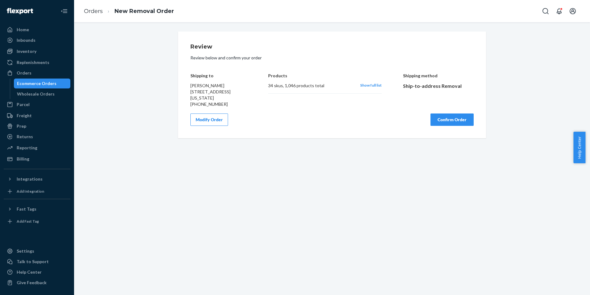
click at [454, 126] on button "Confirm Order" at bounding box center [452, 119] width 43 height 12
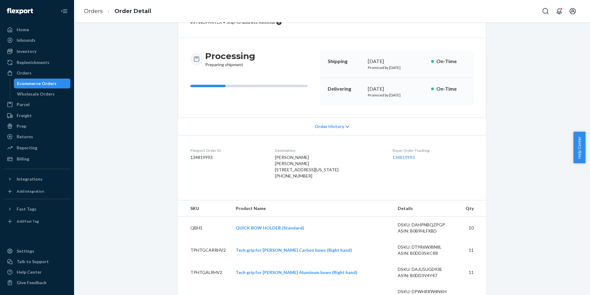
scroll to position [31, 0]
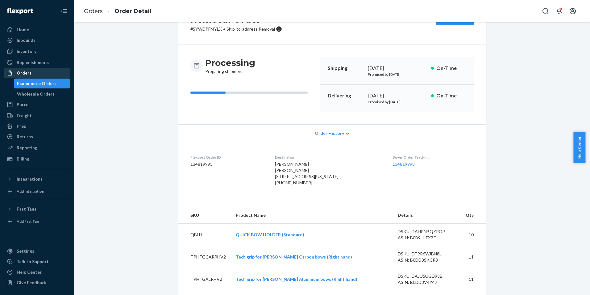
click at [38, 74] on div "Orders" at bounding box center [36, 73] width 65 height 9
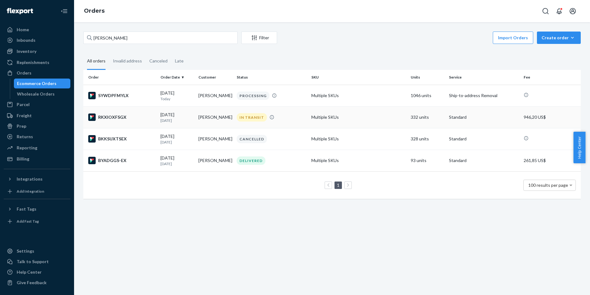
click at [367, 119] on td "Multiple SKUs" at bounding box center [358, 117] width 99 height 22
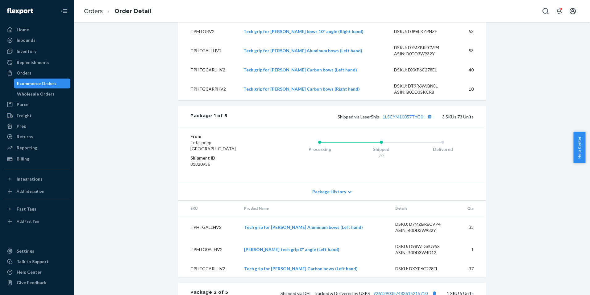
scroll to position [278, 0]
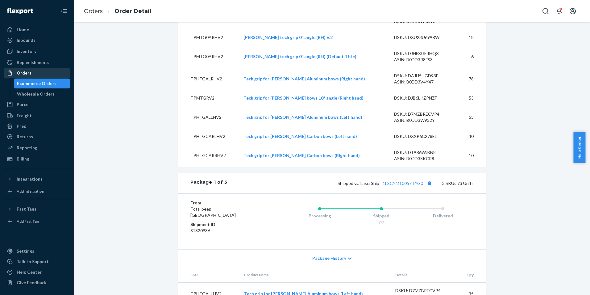
click at [29, 76] on div "Orders" at bounding box center [36, 73] width 65 height 9
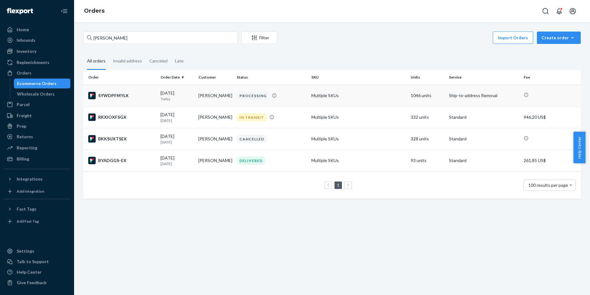
click at [282, 97] on div "PROCESSING" at bounding box center [272, 95] width 72 height 8
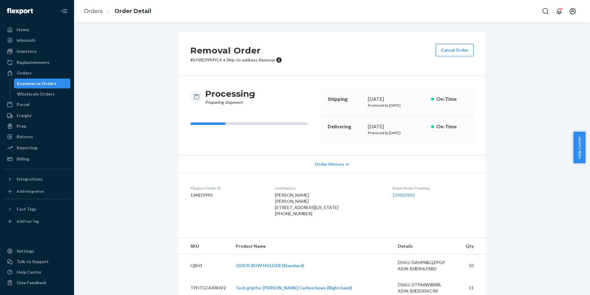
click at [452, 50] on button "Cancel Order" at bounding box center [455, 50] width 38 height 12
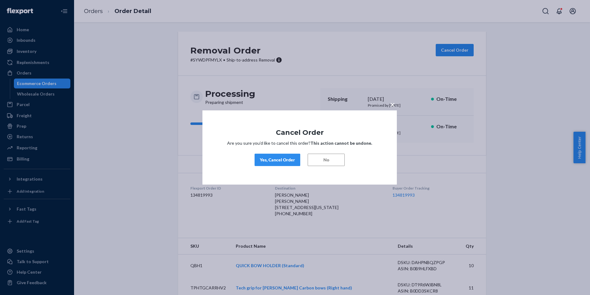
click at [290, 159] on div "Yes, Cancel Order" at bounding box center [277, 160] width 35 height 6
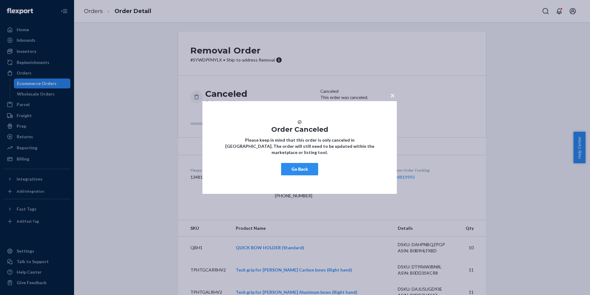
click at [298, 172] on button "Go Back" at bounding box center [299, 169] width 37 height 12
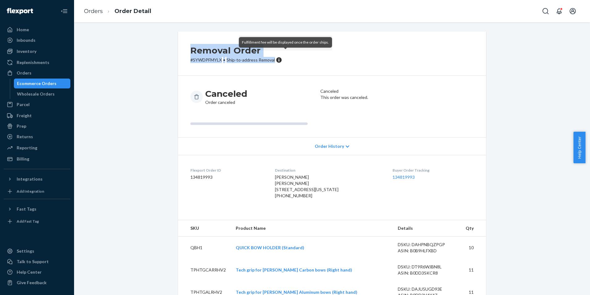
drag, startPoint x: 190, startPoint y: 48, endPoint x: 277, endPoint y: 62, distance: 88.5
click at [277, 62] on div "Removal Order # SYWDPFMYLX • Ship-to-address Removal" at bounding box center [237, 53] width 92 height 19
copy div "Removal Order # SYWDPFMYLX • Ship-to-address Removal"
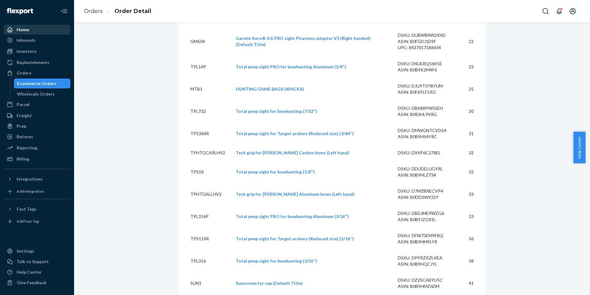
scroll to position [458, 0]
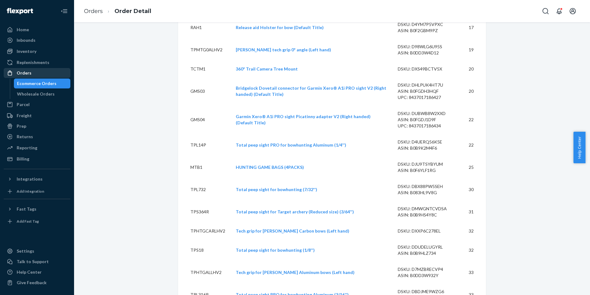
drag, startPoint x: 32, startPoint y: 73, endPoint x: 45, endPoint y: 76, distance: 14.0
click at [32, 72] on div "Orders" at bounding box center [36, 73] width 65 height 9
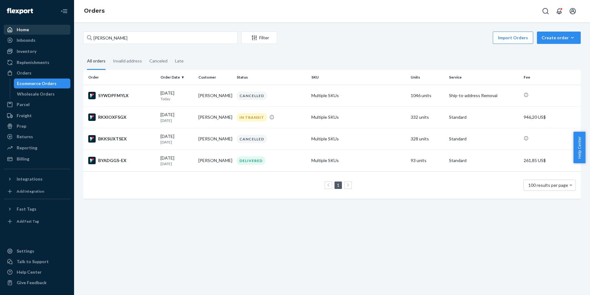
click at [35, 32] on div "Home" at bounding box center [36, 29] width 65 height 9
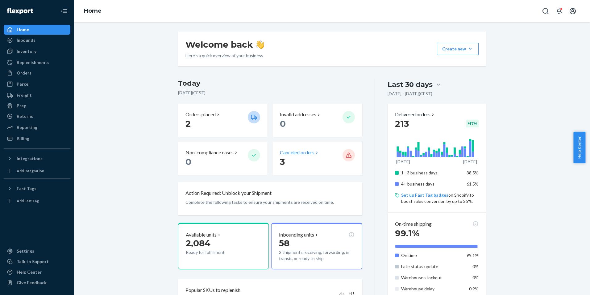
click at [295, 166] on p "3" at bounding box center [308, 161] width 57 height 11
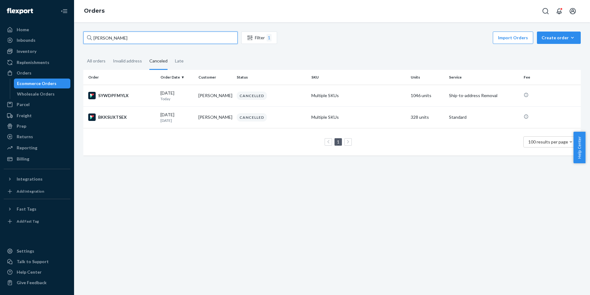
drag, startPoint x: 60, startPoint y: 38, endPoint x: 12, endPoint y: 45, distance: 48.3
click at [12, 45] on div "Home Inbounds Shipping Plans Problems Inventory Products Replenishments Orders …" at bounding box center [295, 147] width 590 height 295
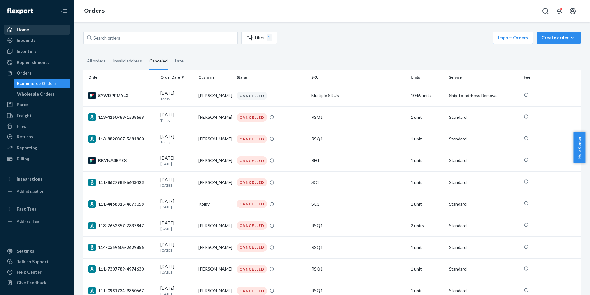
click at [43, 27] on div "Home" at bounding box center [36, 29] width 65 height 9
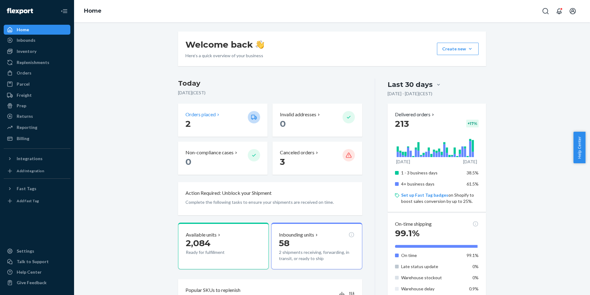
click at [202, 125] on p "2" at bounding box center [214, 123] width 57 height 11
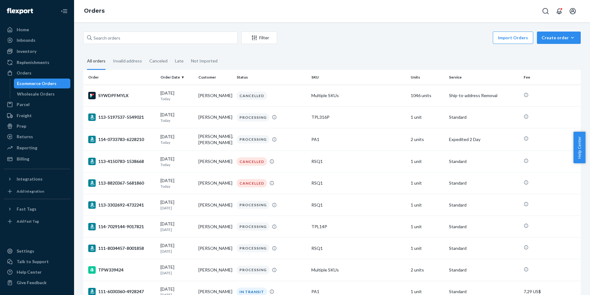
click at [44, 23] on div "Home Inbounds Shipping Plans Problems Inventory Products Replenishments Orders …" at bounding box center [37, 147] width 74 height 295
click at [44, 26] on div "Home" at bounding box center [36, 29] width 65 height 9
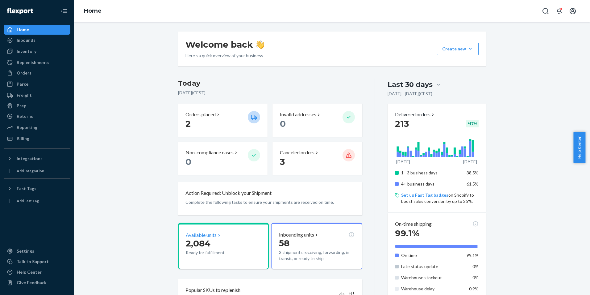
click at [215, 248] on p "2,084" at bounding box center [214, 242] width 57 height 11
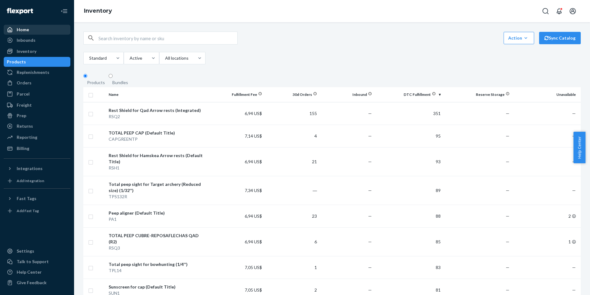
click at [51, 27] on div "Home" at bounding box center [36, 29] width 65 height 9
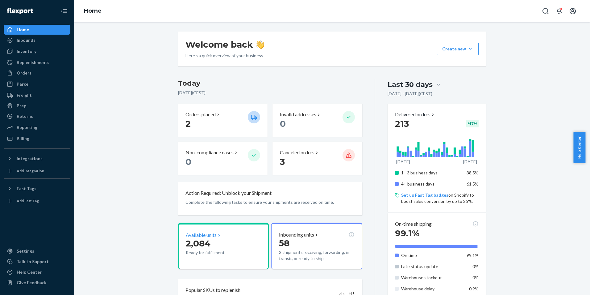
click at [201, 244] on span "2,084" at bounding box center [198, 243] width 25 height 11
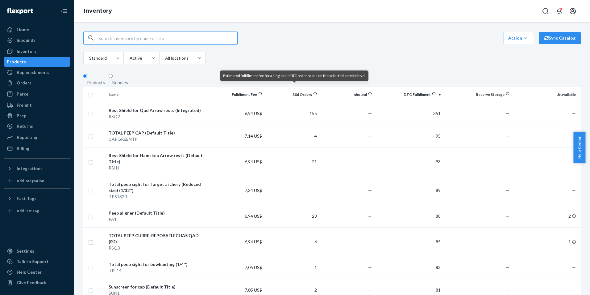
click at [34, 45] on div "Inbounds Shipping Plans Problems" at bounding box center [37, 40] width 67 height 11
click at [36, 51] on div "Inventory" at bounding box center [36, 51] width 65 height 9
click at [39, 54] on div "Inventory" at bounding box center [36, 51] width 65 height 9
click at [27, 78] on div "Orders" at bounding box center [36, 82] width 65 height 9
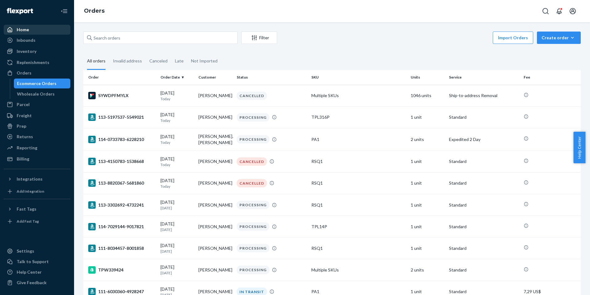
click at [25, 30] on div "Home" at bounding box center [23, 30] width 12 height 6
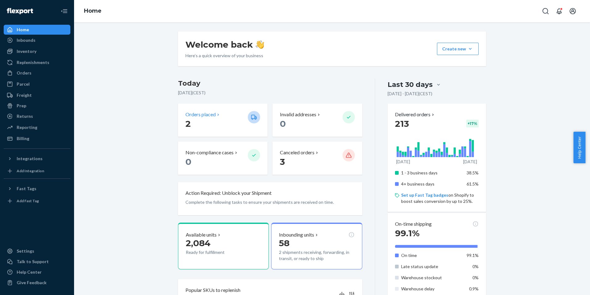
click at [242, 132] on div "Orders placed 2" at bounding box center [223, 119] width 90 height 33
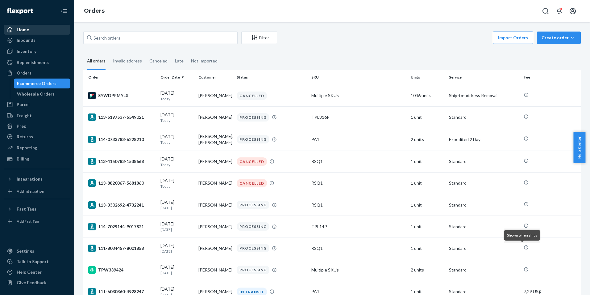
click at [40, 32] on div "Home" at bounding box center [36, 29] width 65 height 9
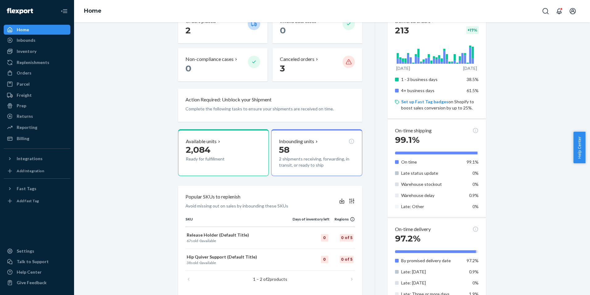
scroll to position [93, 0]
click at [583, 152] on span "Help Center" at bounding box center [580, 148] width 12 height 32
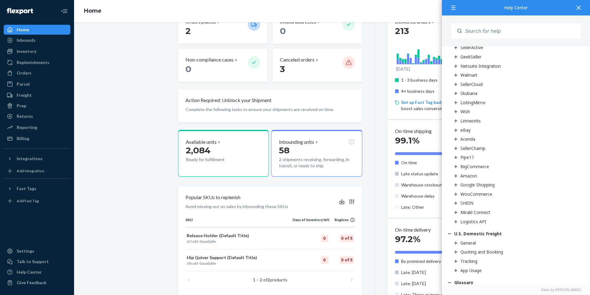
scroll to position [216, 0]
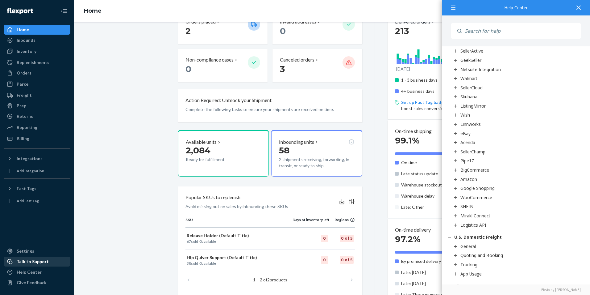
click at [32, 262] on div "Talk to Support" at bounding box center [33, 261] width 32 height 6
click at [98, 262] on div "Welcome back Here’s a quick overview of your business Create new Create new inb…" at bounding box center [332, 200] width 507 height 523
click at [581, 7] on icon at bounding box center [579, 8] width 4 height 4
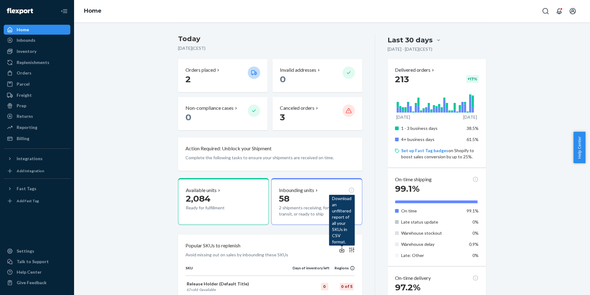
scroll to position [0, 0]
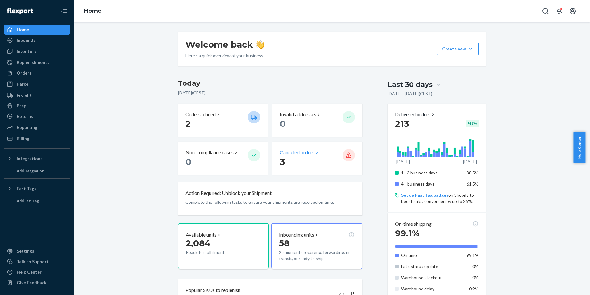
click at [301, 161] on p "3" at bounding box center [308, 161] width 57 height 11
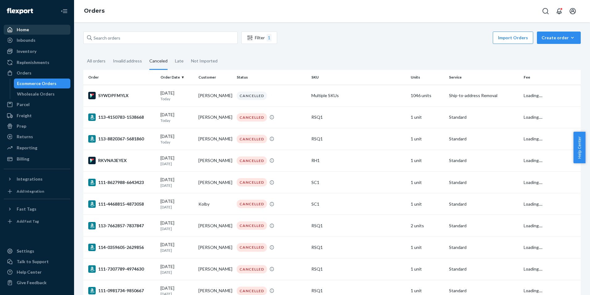
click at [45, 31] on div "Home" at bounding box center [36, 29] width 65 height 9
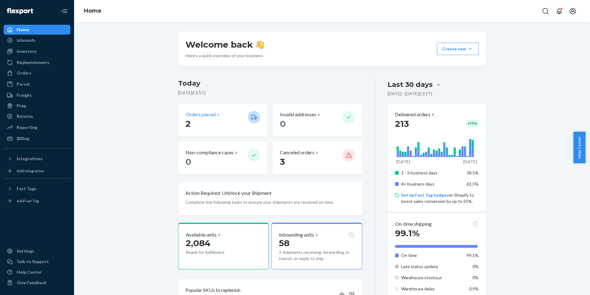
click at [228, 119] on p "2" at bounding box center [214, 123] width 57 height 11
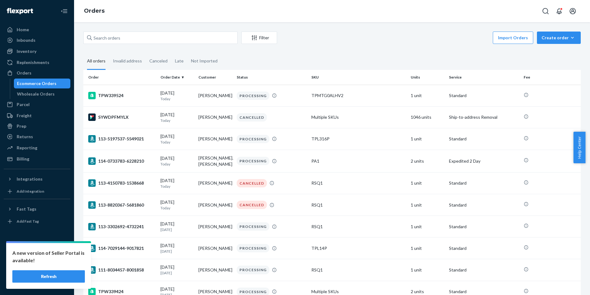
click at [52, 279] on button "Refresh" at bounding box center [48, 276] width 73 height 12
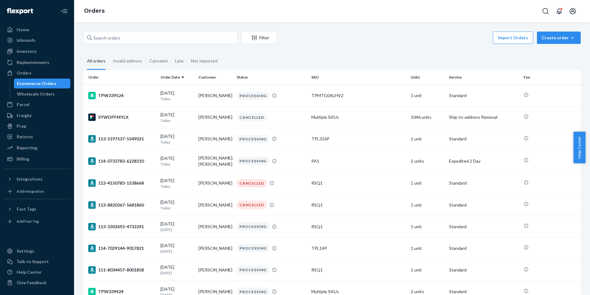
click at [30, 35] on ul "Home Inbounds Shipping Plans Problems Inventory Products Replenishments Orders …" at bounding box center [37, 94] width 67 height 139
click at [31, 32] on div "Home" at bounding box center [36, 29] width 65 height 9
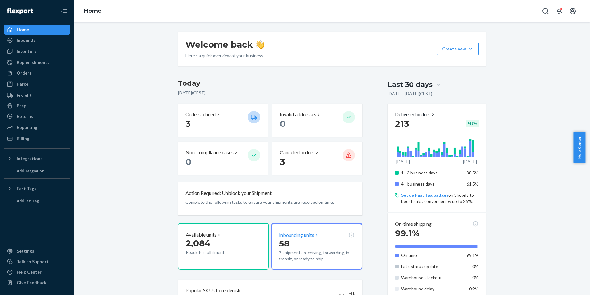
click at [324, 245] on p "58" at bounding box center [316, 242] width 75 height 11
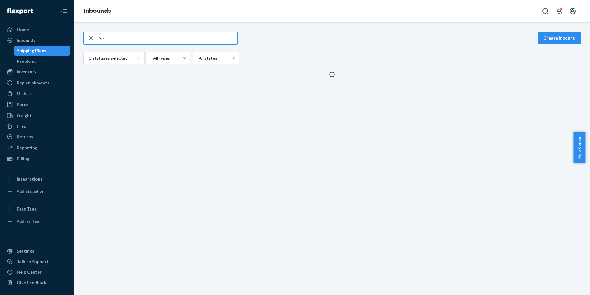
type input "Ye"
